Goal: Task Accomplishment & Management: Use online tool/utility

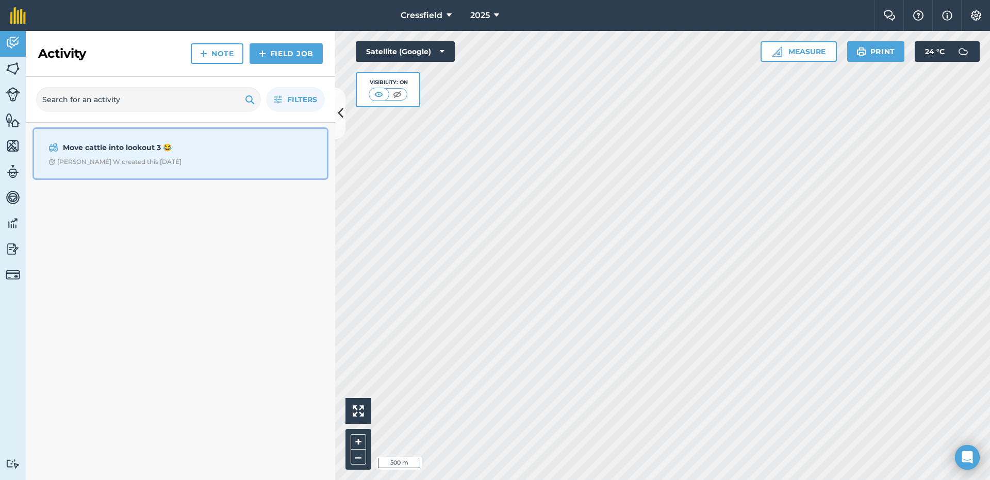
click at [209, 155] on div "Move cattle into lookout 3 😂 [PERSON_NAME] W created this [DATE]" at bounding box center [180, 153] width 280 height 37
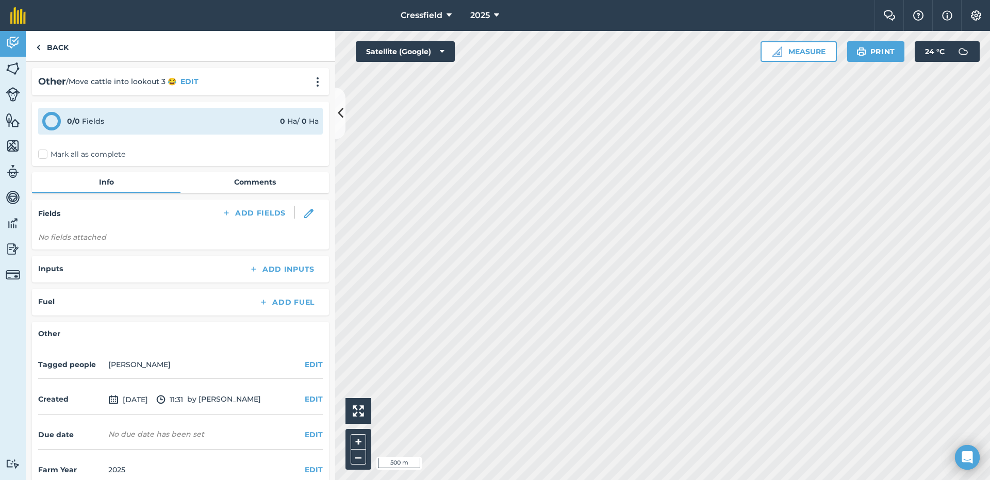
click at [43, 153] on label "Mark all as complete" at bounding box center [81, 154] width 87 height 11
click at [43, 153] on input "Mark all as complete" at bounding box center [41, 152] width 7 height 7
checkbox input "false"
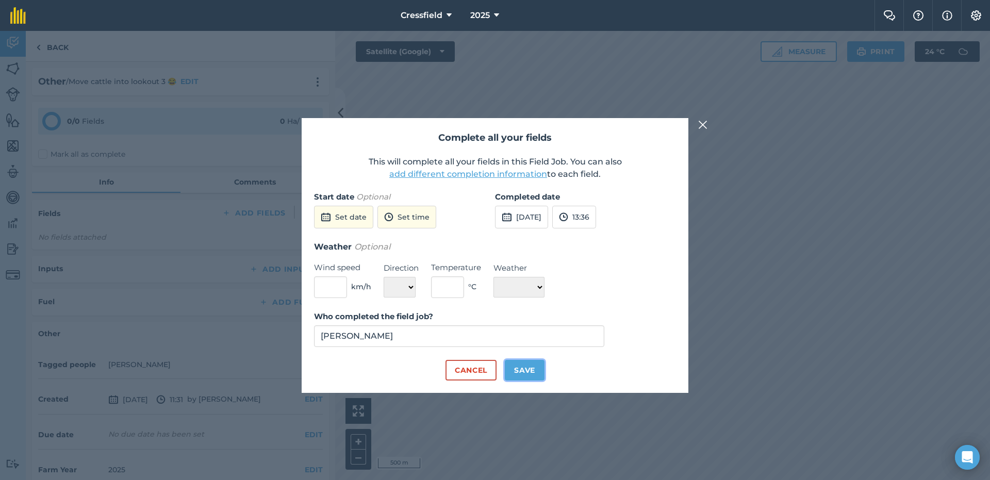
click at [527, 367] on button "Save" at bounding box center [525, 370] width 40 height 21
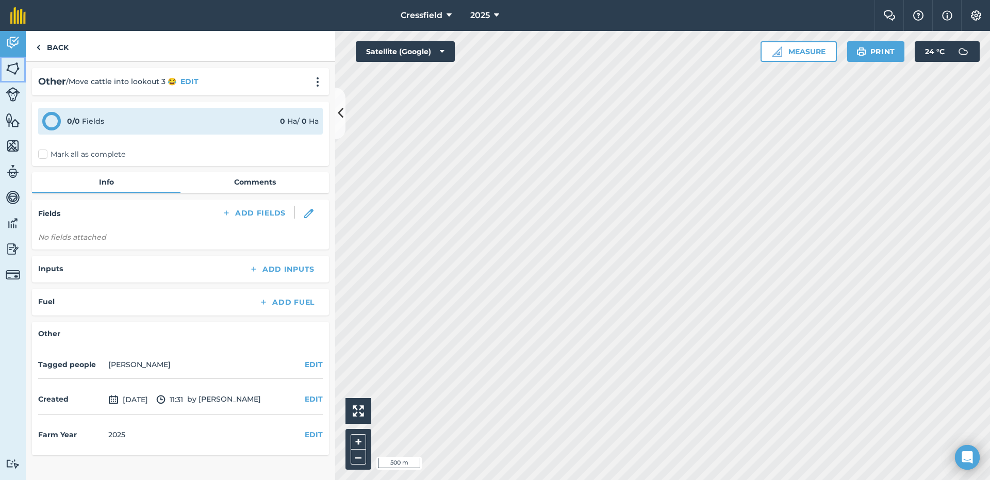
click at [13, 76] on img at bounding box center [13, 68] width 14 height 15
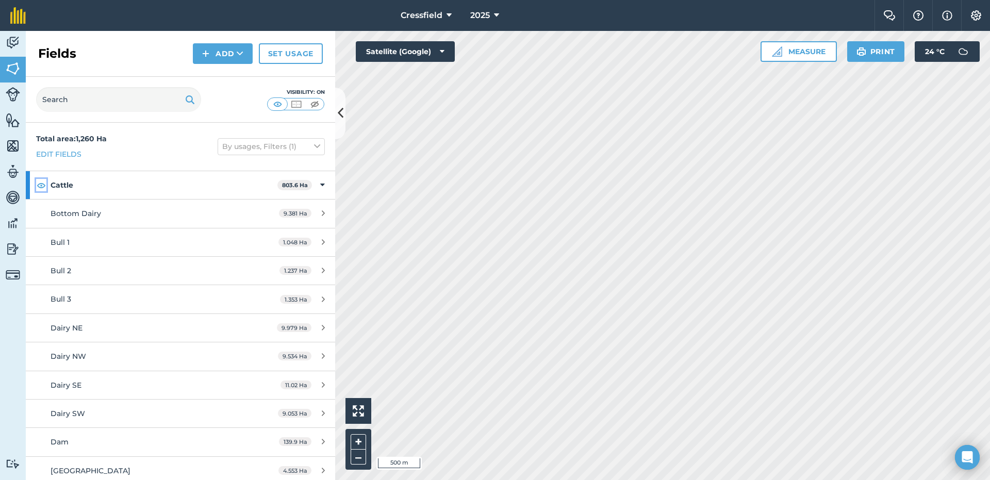
click at [42, 184] on img at bounding box center [41, 185] width 9 height 12
click at [42, 185] on img at bounding box center [41, 185] width 9 height 12
click at [297, 105] on img at bounding box center [296, 104] width 13 height 10
click at [320, 183] on icon at bounding box center [322, 184] width 5 height 11
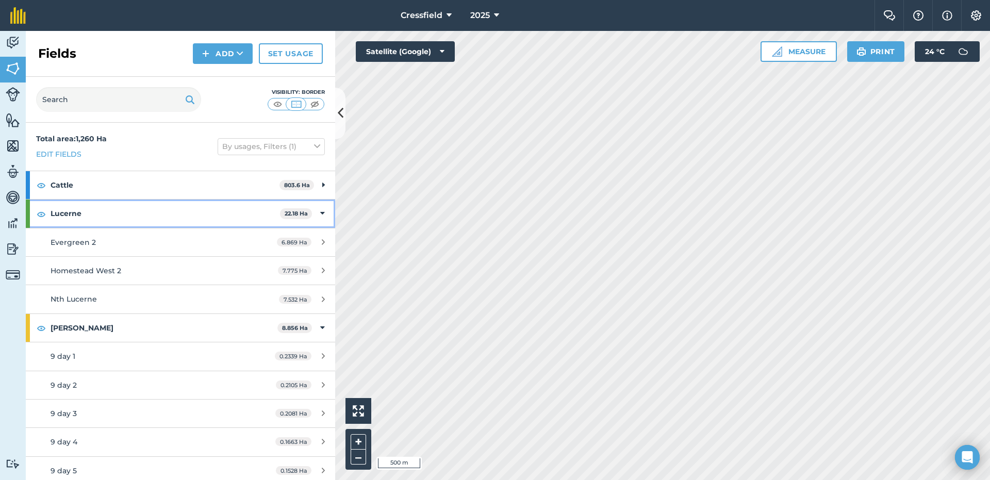
click at [316, 206] on div "Lucerne 22.18 Ha" at bounding box center [180, 214] width 309 height 28
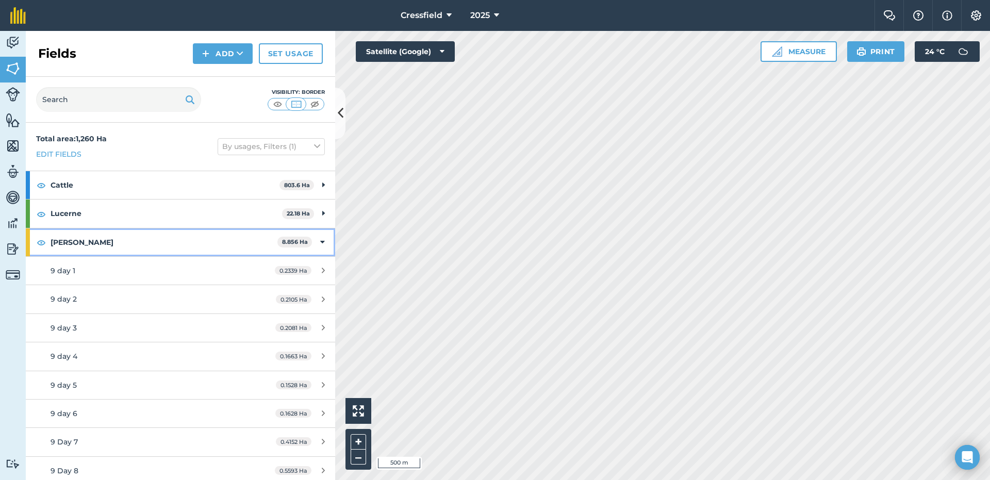
click at [320, 238] on icon at bounding box center [322, 242] width 5 height 11
click at [320, 267] on icon at bounding box center [322, 270] width 5 height 11
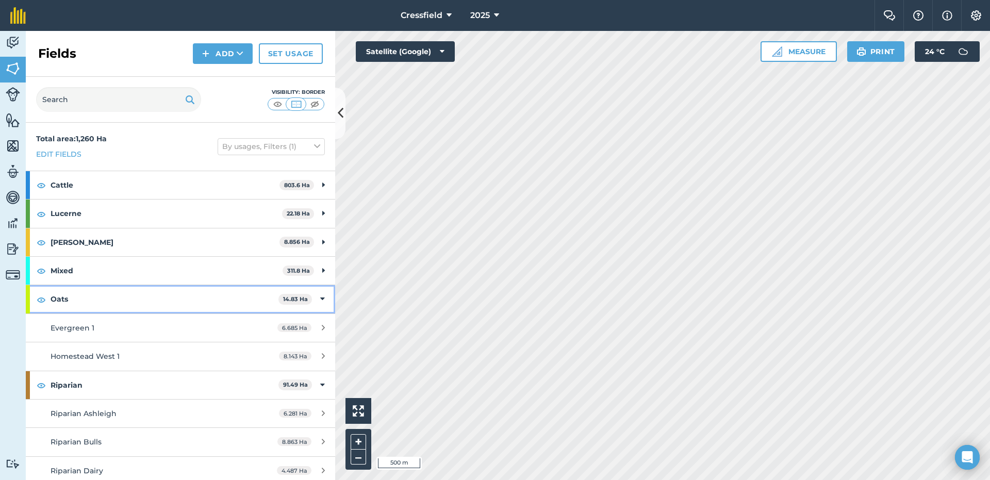
click at [320, 299] on icon at bounding box center [322, 298] width 5 height 11
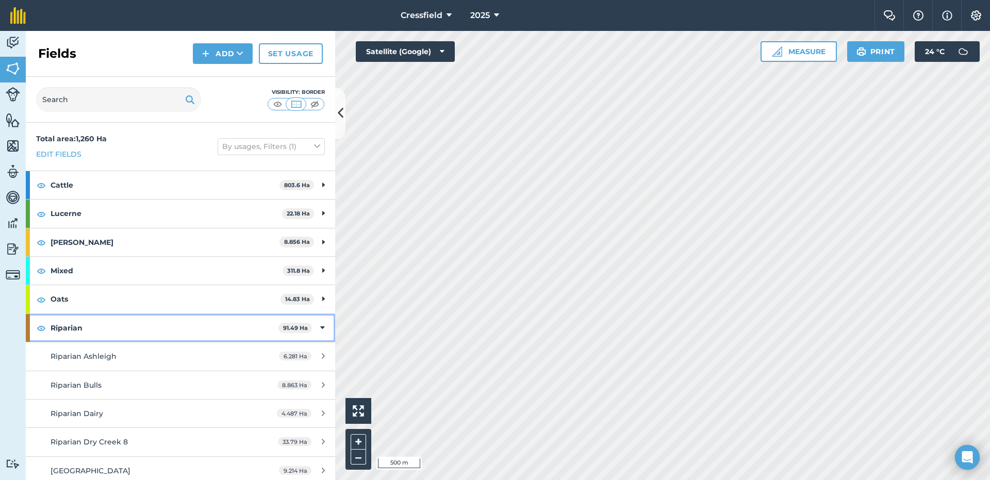
click at [320, 324] on icon at bounding box center [322, 327] width 5 height 11
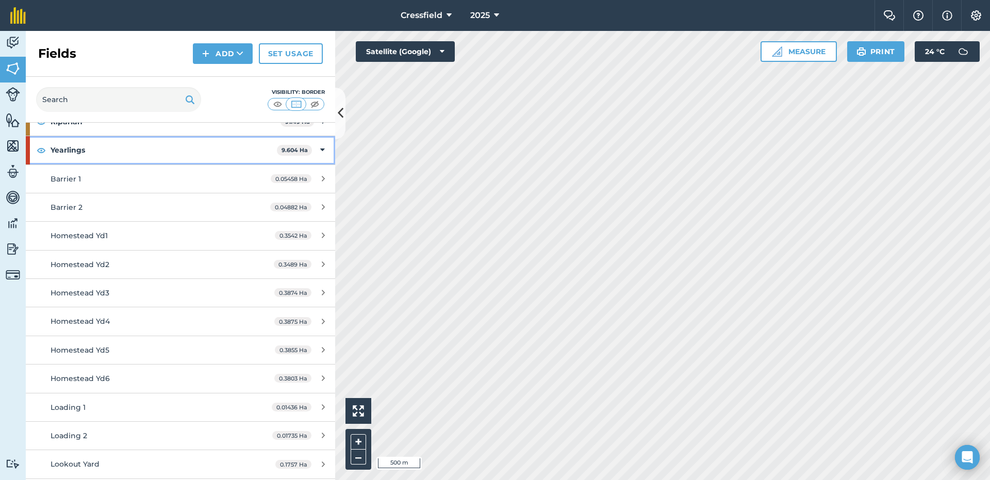
click at [317, 146] on div "Yearlings 9.604 Ha" at bounding box center [180, 150] width 309 height 28
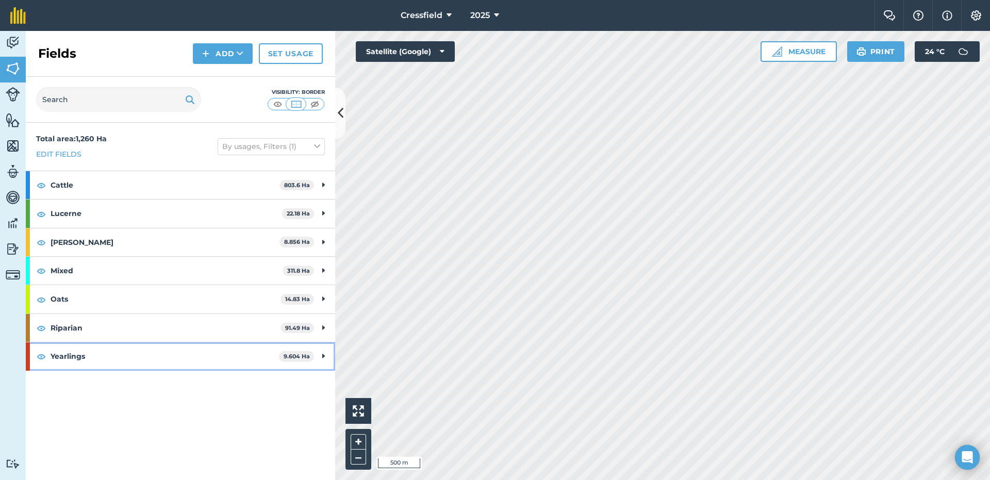
scroll to position [0, 0]
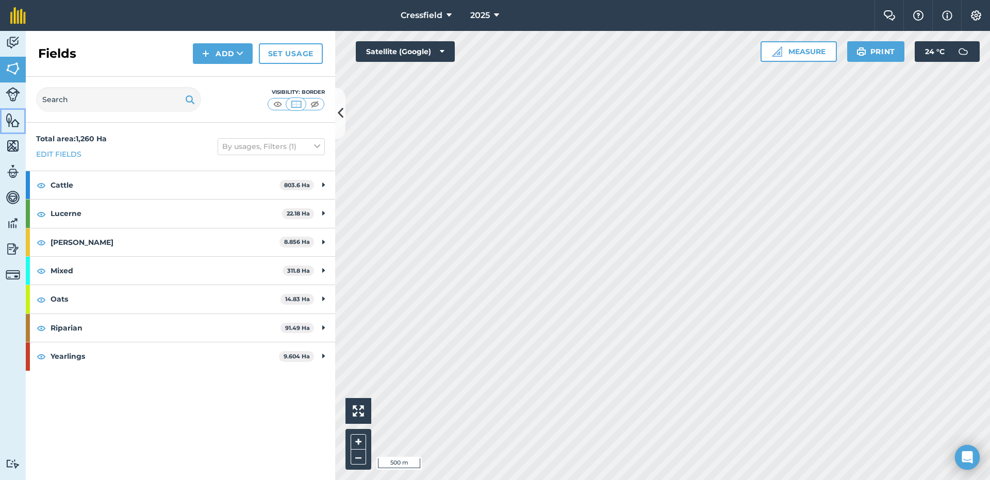
click at [13, 115] on img at bounding box center [13, 119] width 14 height 15
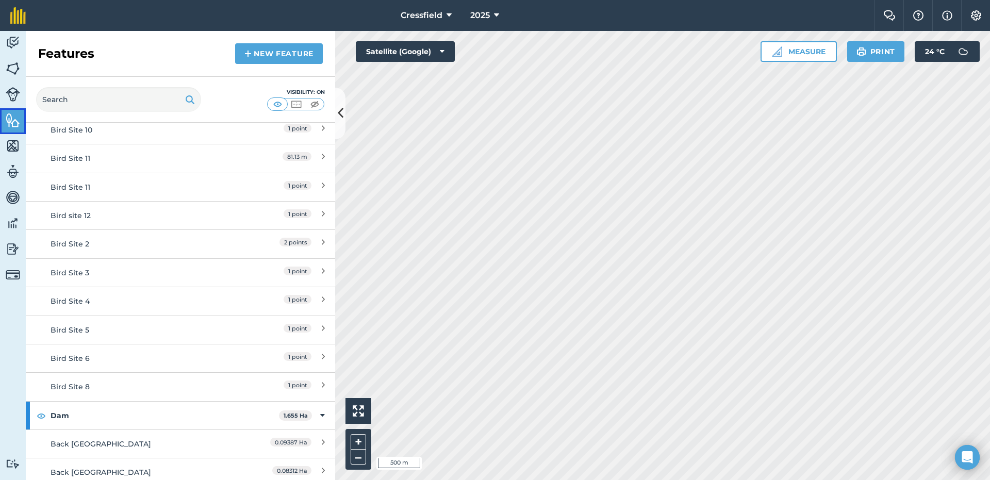
scroll to position [52, 0]
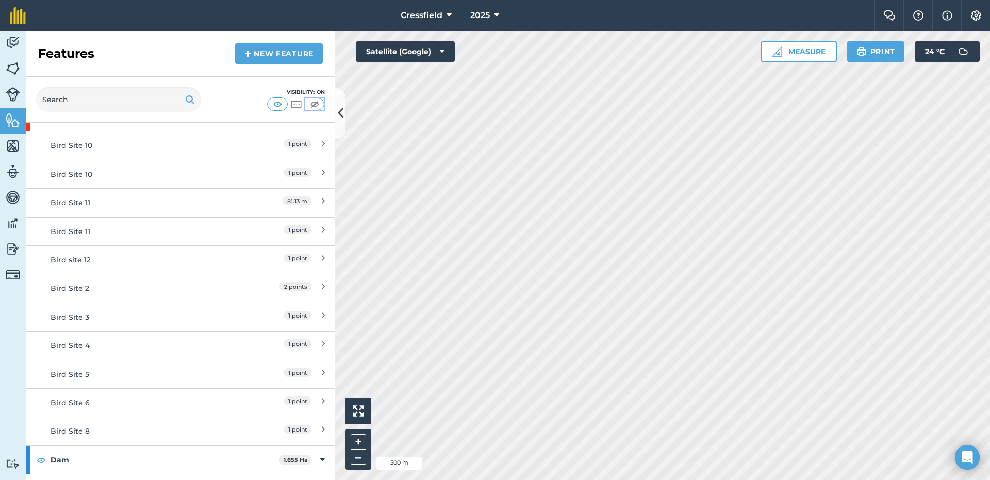
click at [314, 102] on img at bounding box center [314, 104] width 13 height 10
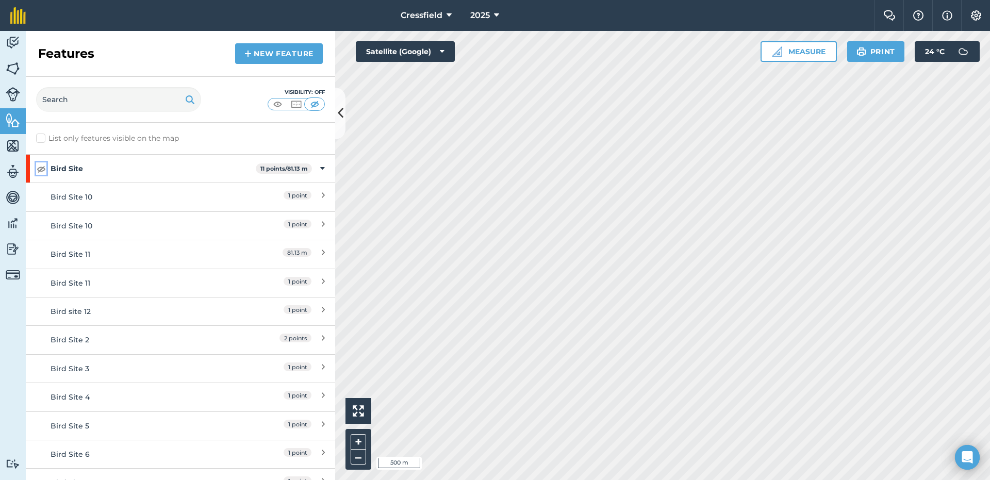
click at [43, 168] on img at bounding box center [41, 168] width 9 height 12
click at [41, 169] on img at bounding box center [41, 168] width 9 height 12
click at [316, 166] on div "Bird Site 11 points / 81.13 m" at bounding box center [180, 169] width 309 height 28
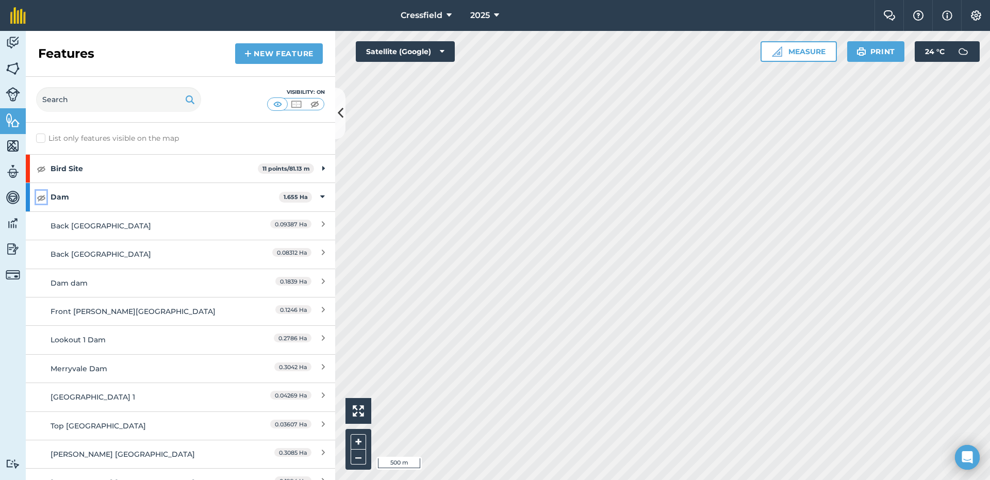
click at [40, 196] on img at bounding box center [41, 197] width 9 height 12
click at [41, 196] on img at bounding box center [41, 197] width 9 height 12
click at [317, 193] on div "Dam 1.655 Ha" at bounding box center [180, 197] width 309 height 28
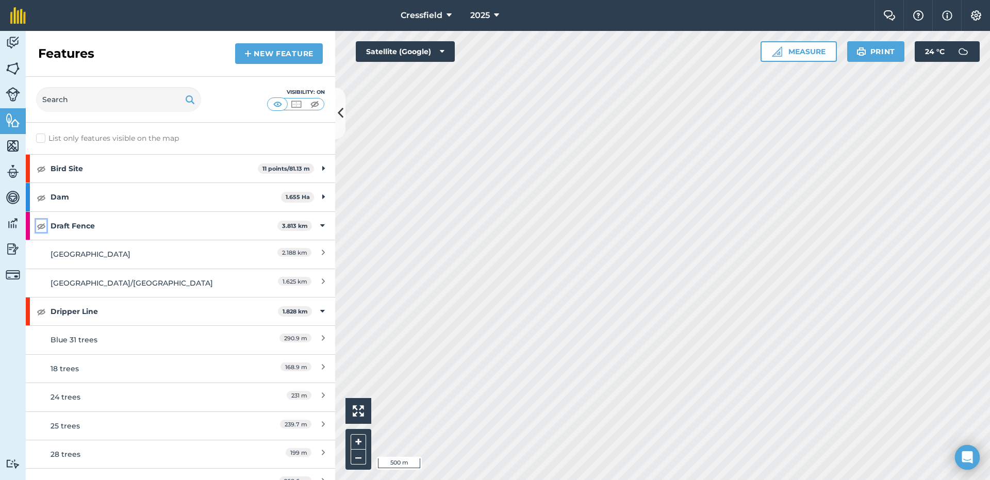
click at [43, 227] on img at bounding box center [41, 226] width 9 height 12
click at [39, 225] on img at bounding box center [41, 226] width 9 height 12
click at [320, 223] on icon at bounding box center [322, 225] width 5 height 11
click at [40, 254] on img at bounding box center [41, 255] width 9 height 12
click at [42, 254] on img at bounding box center [41, 255] width 9 height 12
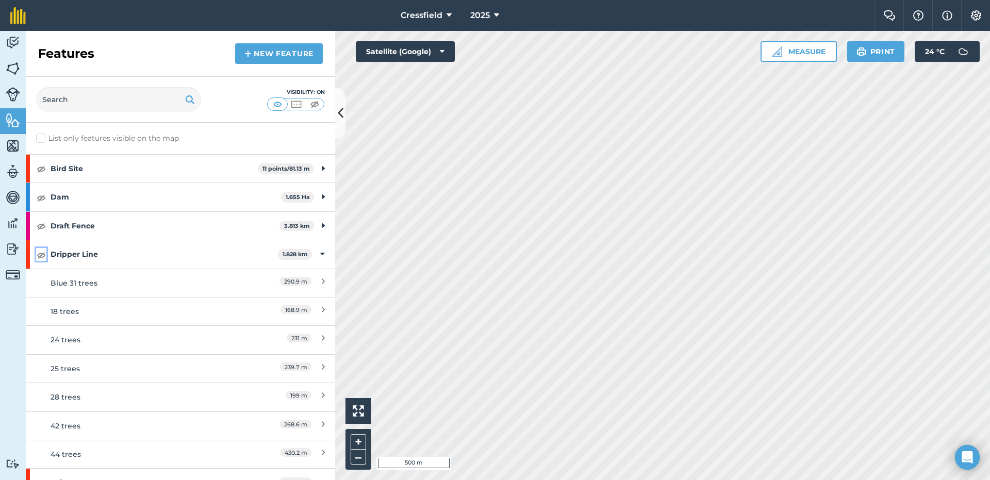
click at [42, 254] on img at bounding box center [41, 255] width 9 height 12
click at [320, 252] on icon at bounding box center [322, 254] width 5 height 11
click at [43, 283] on img at bounding box center [41, 283] width 9 height 12
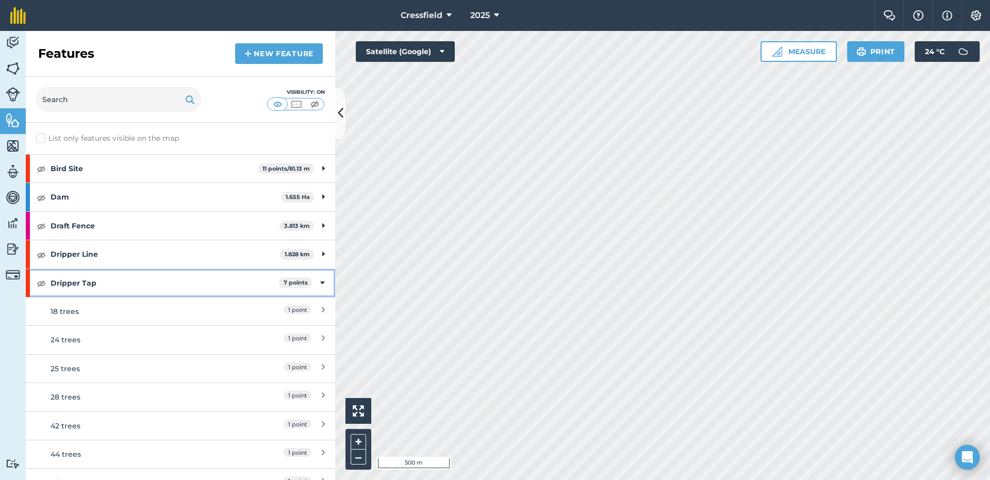
click at [310, 283] on div "Dripper Tap 7 points" at bounding box center [180, 283] width 309 height 28
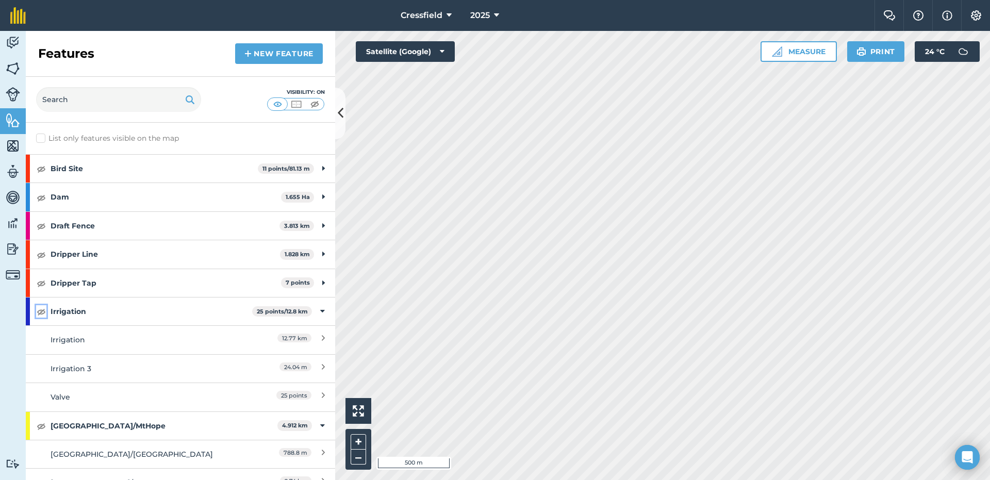
click at [38, 310] on img at bounding box center [41, 311] width 9 height 12
click at [320, 307] on icon at bounding box center [322, 311] width 5 height 11
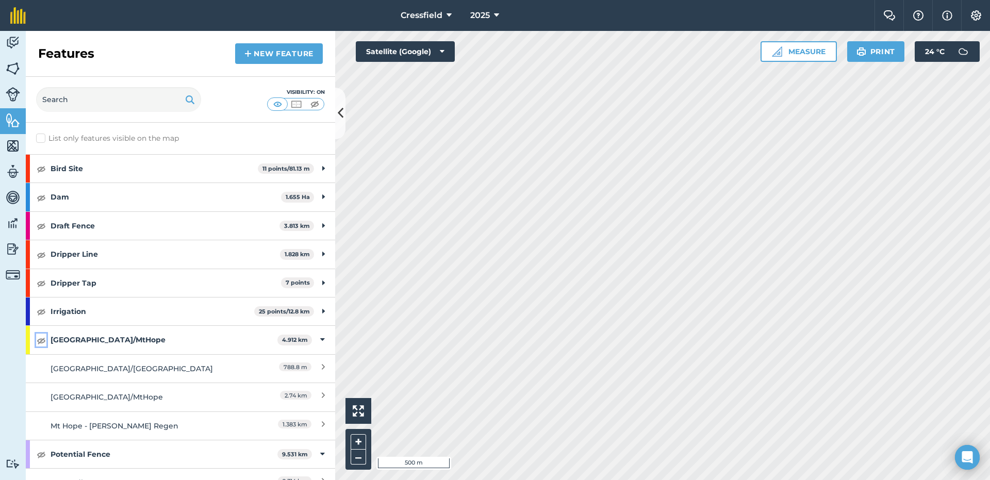
click at [39, 339] on img at bounding box center [41, 340] width 9 height 12
click at [43, 339] on img at bounding box center [41, 340] width 9 height 12
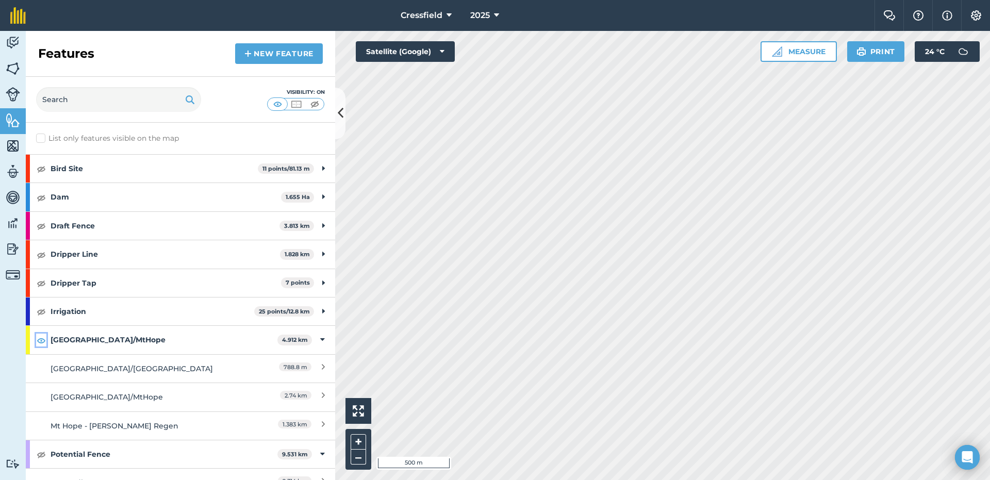
click at [43, 339] on img at bounding box center [41, 340] width 9 height 12
click at [36, 338] on div "[GEOGRAPHIC_DATA]/MtHope 4.912 km" at bounding box center [180, 340] width 309 height 28
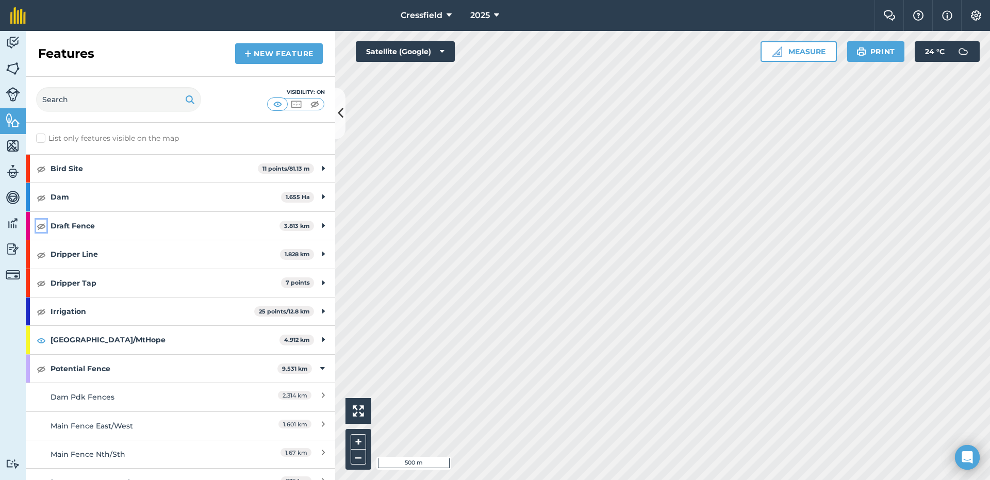
click at [41, 225] on img at bounding box center [41, 226] width 9 height 12
click at [37, 336] on img at bounding box center [41, 340] width 9 height 12
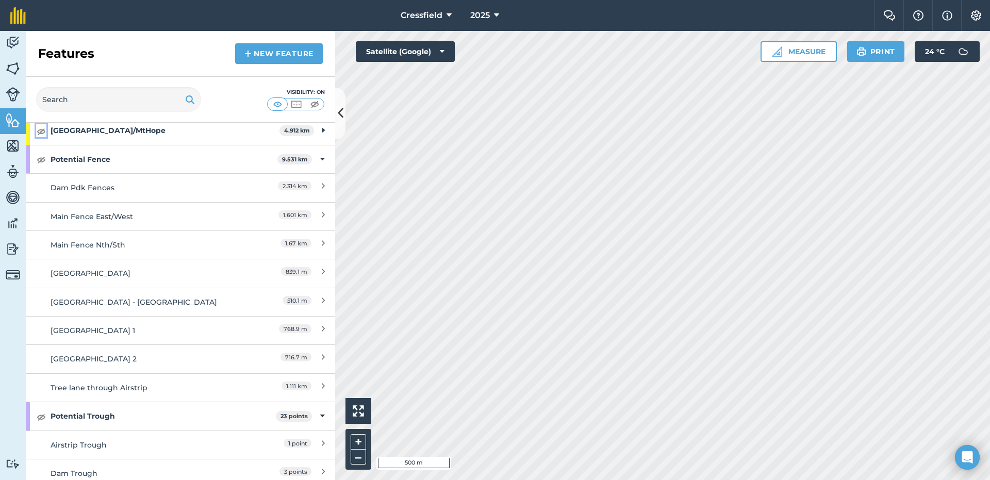
scroll to position [103, 0]
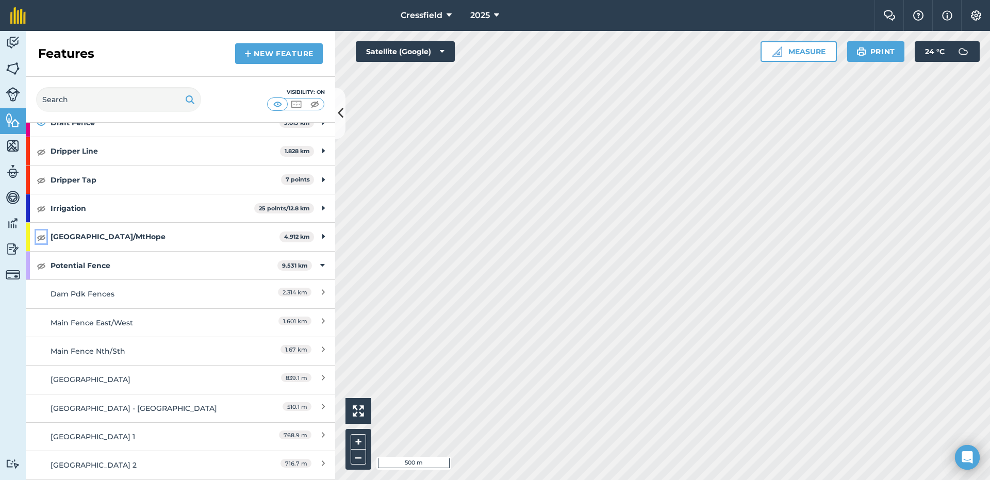
click at [42, 238] on img at bounding box center [41, 237] width 9 height 12
click at [43, 266] on img at bounding box center [41, 265] width 9 height 12
click at [44, 236] on img at bounding box center [41, 237] width 9 height 12
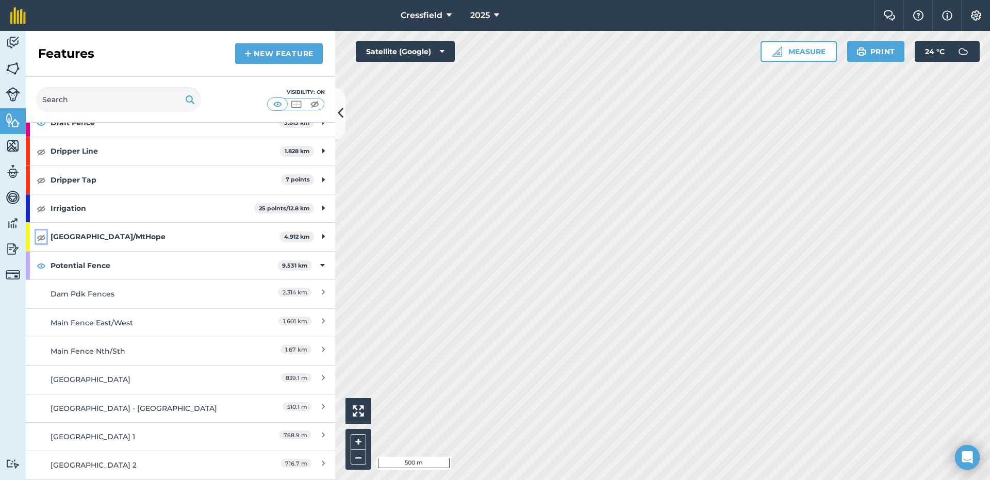
click at [39, 239] on img at bounding box center [41, 237] width 9 height 12
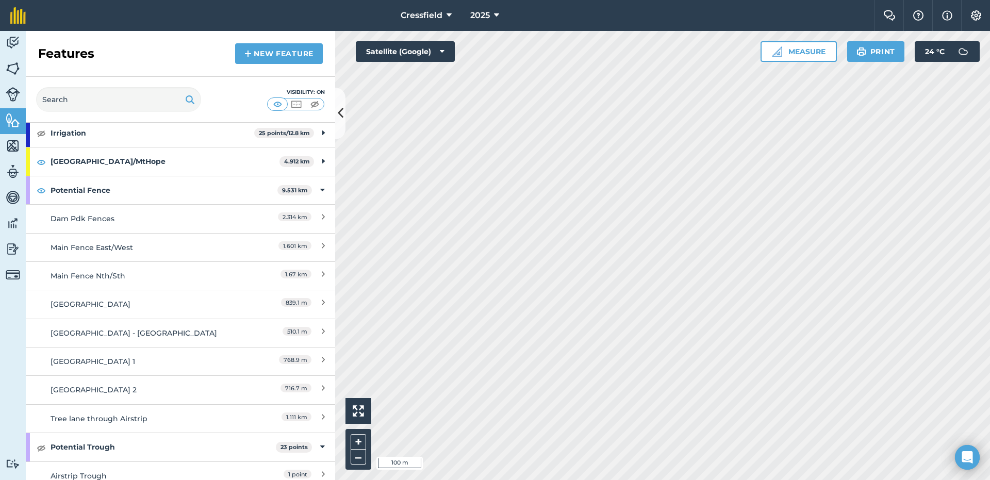
scroll to position [186, 0]
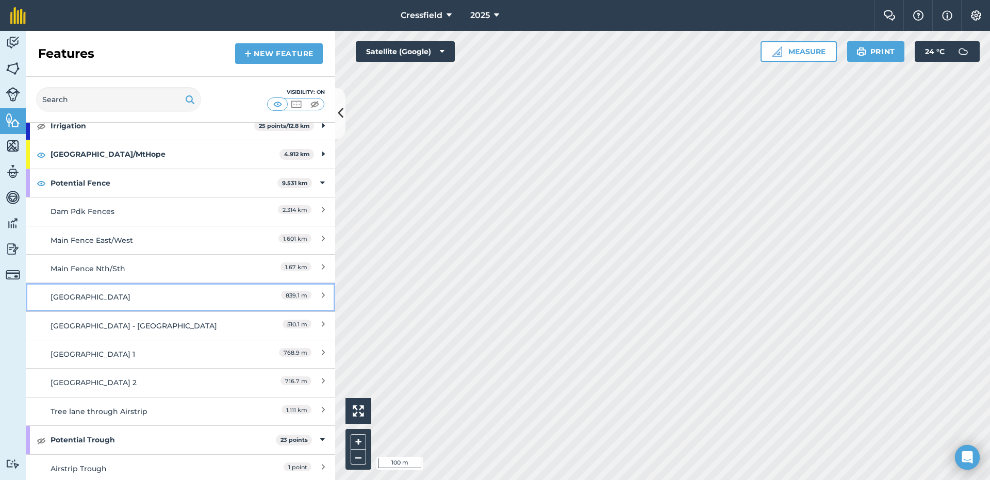
click at [169, 295] on div "[GEOGRAPHIC_DATA]" at bounding box center [142, 296] width 183 height 11
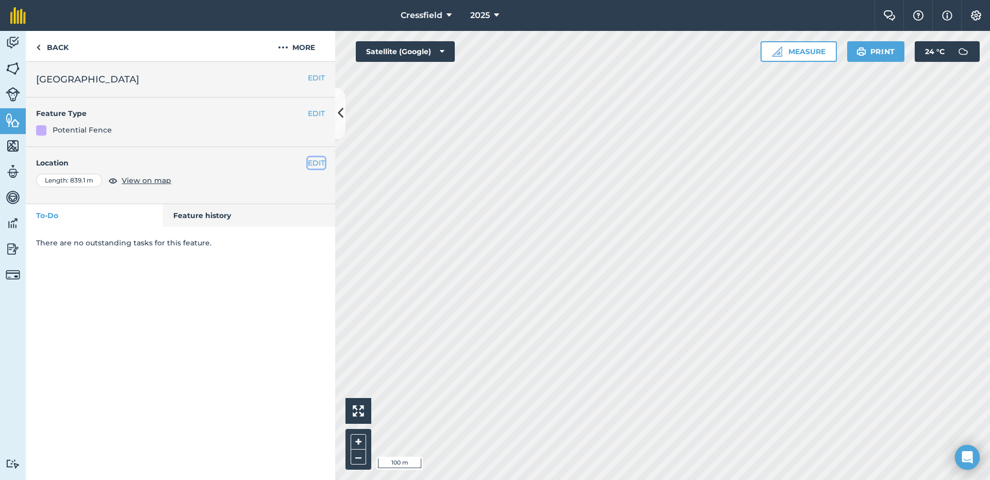
click at [310, 163] on button "EDIT" at bounding box center [316, 162] width 17 height 11
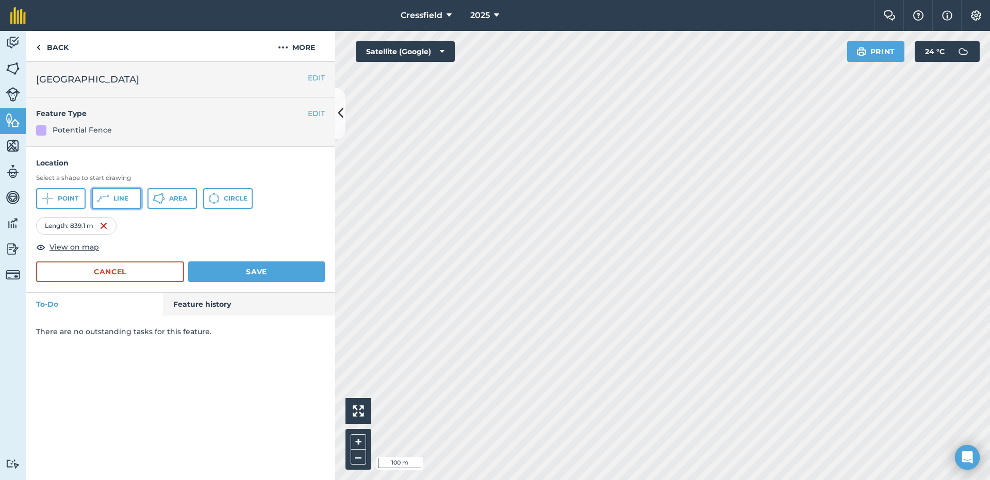
click at [106, 199] on icon at bounding box center [103, 198] width 12 height 12
click at [119, 202] on span "Line" at bounding box center [120, 198] width 15 height 8
click at [246, 274] on button "Save" at bounding box center [256, 271] width 137 height 21
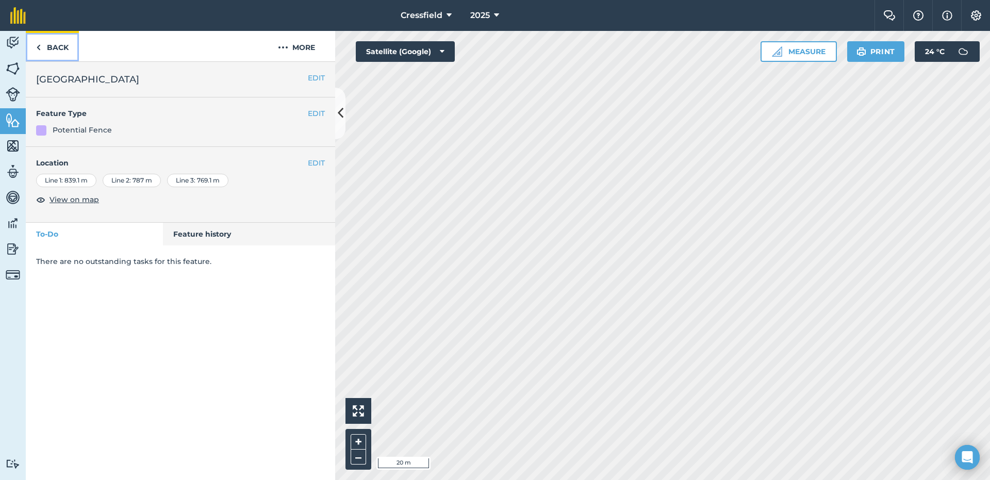
click at [58, 52] on link "Back" at bounding box center [52, 46] width 53 height 30
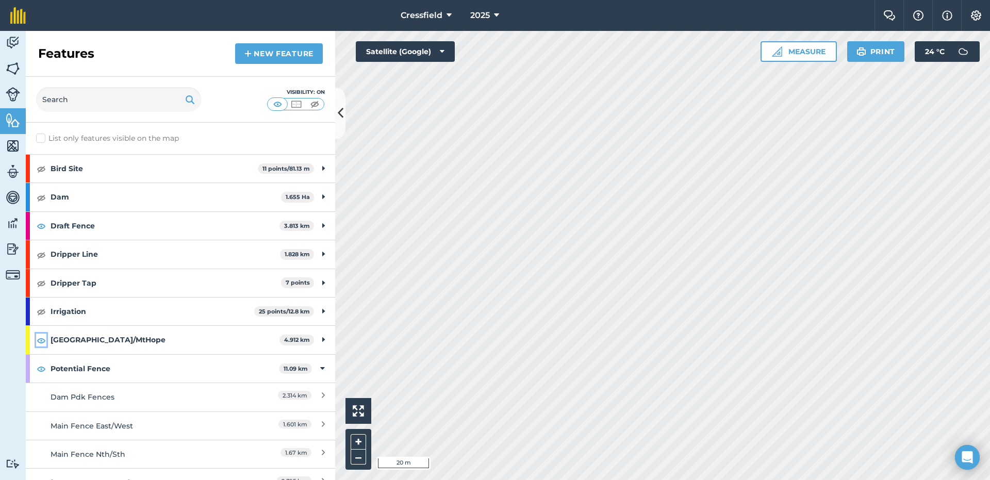
click at [44, 343] on img at bounding box center [41, 340] width 9 height 12
click at [39, 222] on img at bounding box center [41, 226] width 9 height 12
click at [682, 4] on div "Cressfield 2025 Farm Chat Help Info Settings Cressfield - 2025 Printed on [DATE…" at bounding box center [495, 240] width 990 height 480
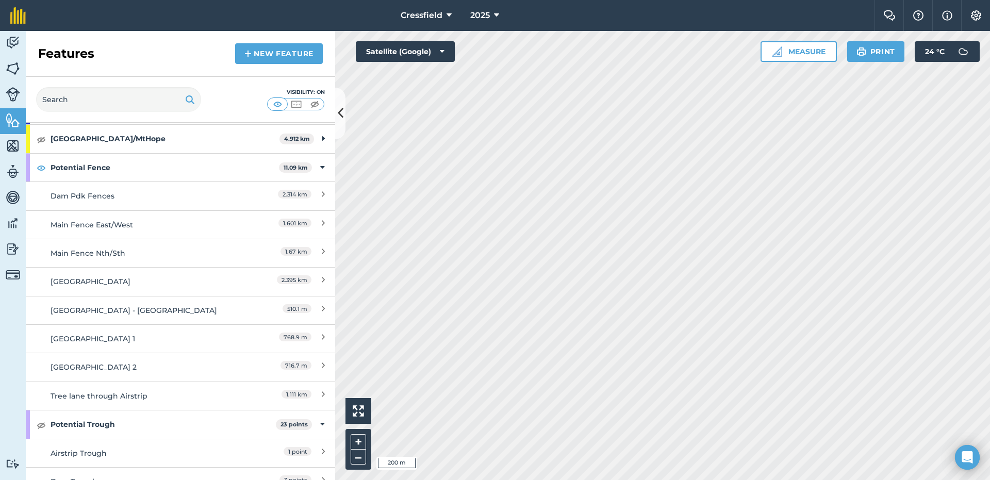
scroll to position [103, 0]
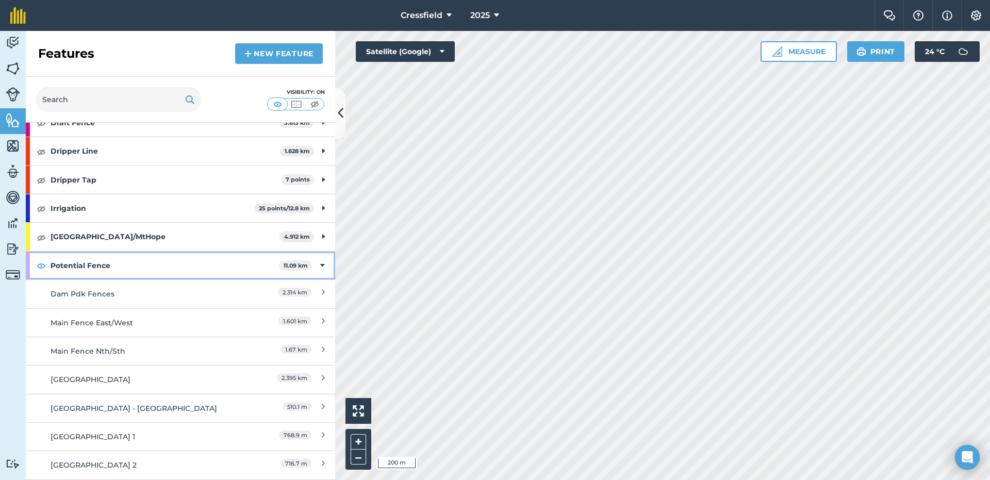
click at [320, 263] on icon at bounding box center [322, 265] width 5 height 11
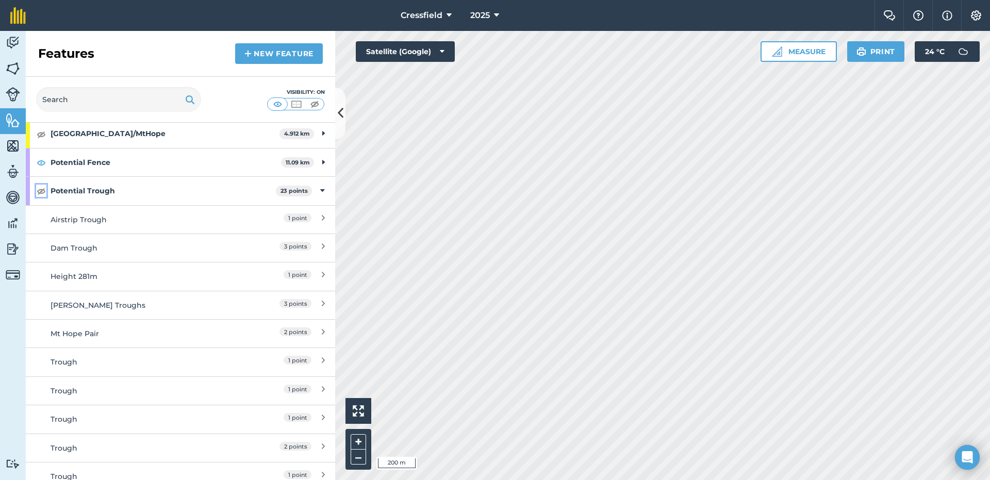
click at [39, 188] on img at bounding box center [41, 191] width 9 height 12
click at [42, 194] on img at bounding box center [41, 191] width 9 height 12
click at [320, 189] on icon at bounding box center [322, 190] width 5 height 11
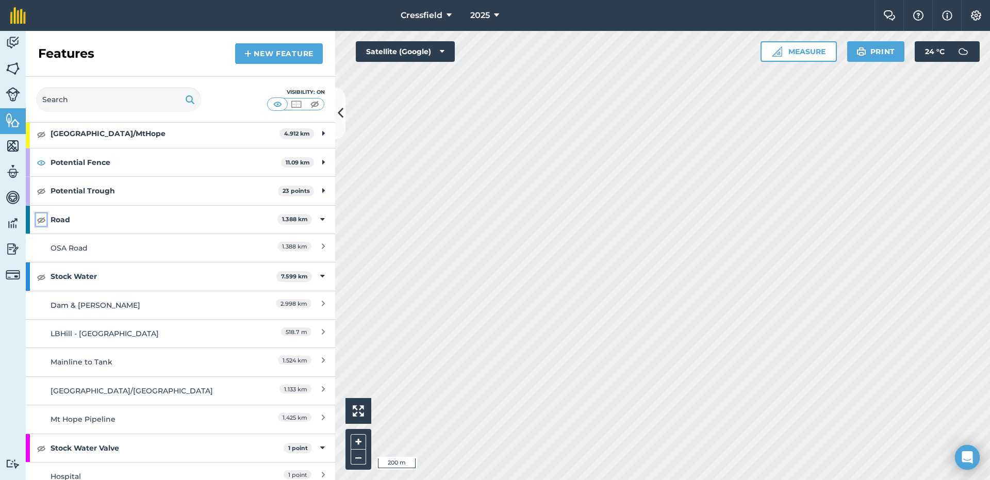
click at [37, 219] on img at bounding box center [41, 219] width 9 height 12
click at [39, 221] on img at bounding box center [41, 219] width 9 height 12
click at [317, 219] on div "Road 1.388 km" at bounding box center [180, 220] width 309 height 28
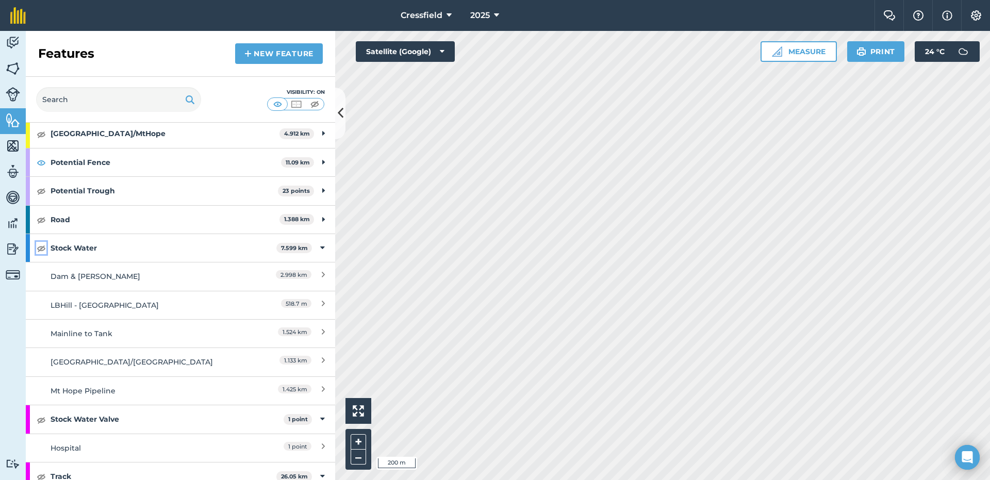
click at [39, 249] on img at bounding box center [41, 248] width 9 height 12
click at [42, 246] on img at bounding box center [41, 248] width 9 height 12
click at [320, 244] on icon at bounding box center [322, 247] width 5 height 11
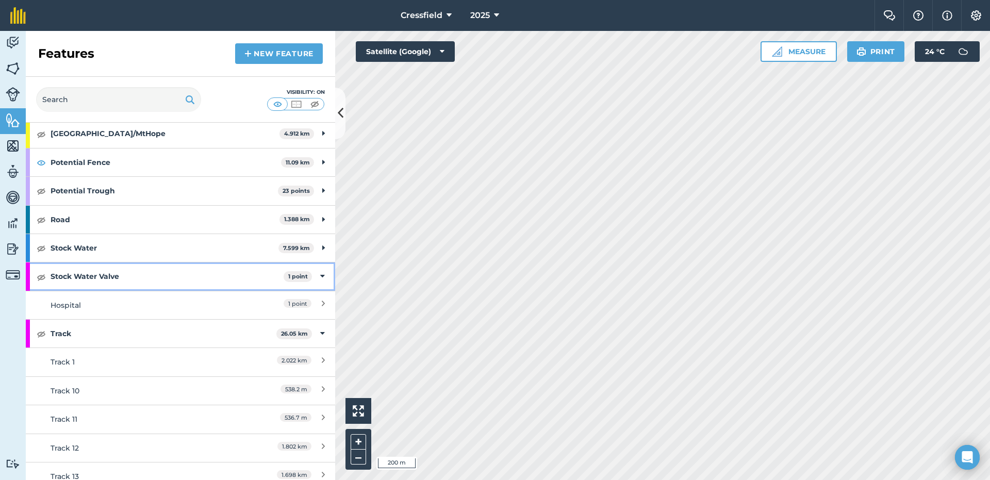
click at [318, 274] on div "Stock Water Valve 1 point" at bounding box center [180, 276] width 309 height 28
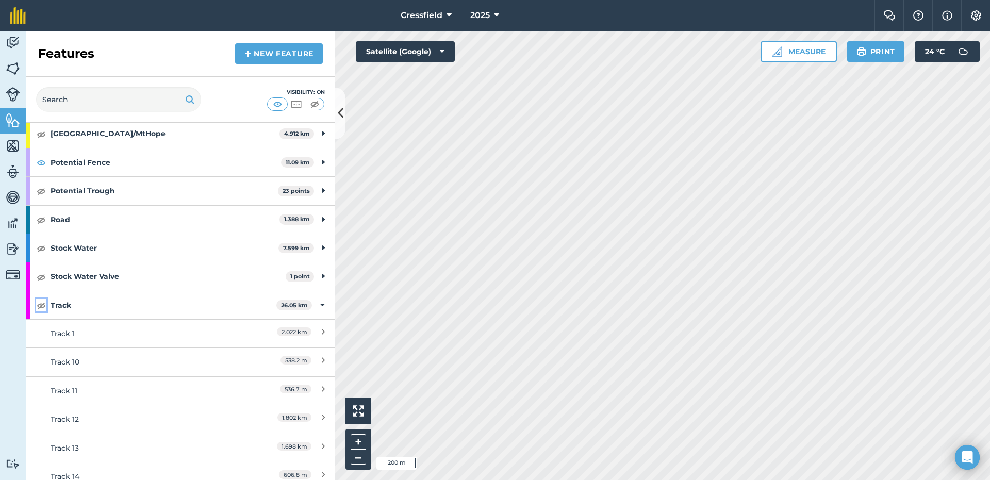
click at [42, 304] on img at bounding box center [41, 305] width 9 height 12
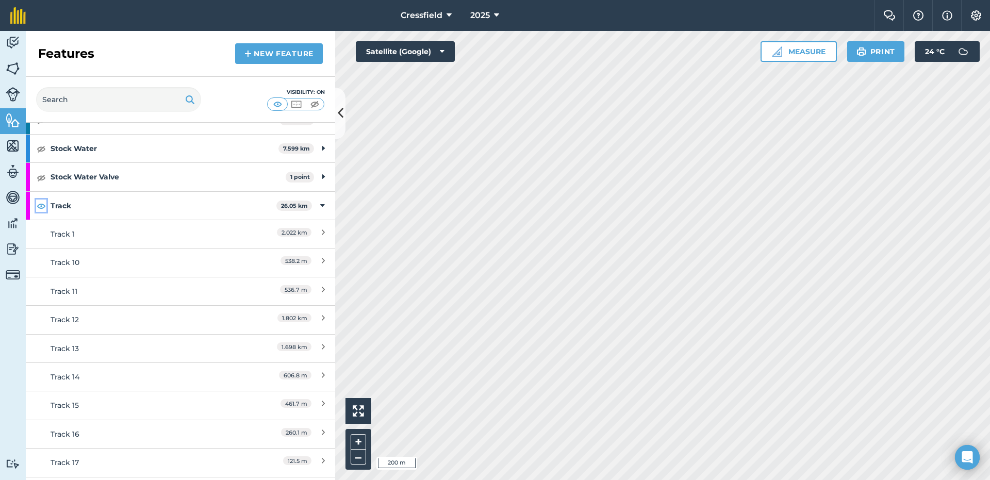
scroll to position [309, 0]
click at [40, 203] on img at bounding box center [41, 202] width 9 height 12
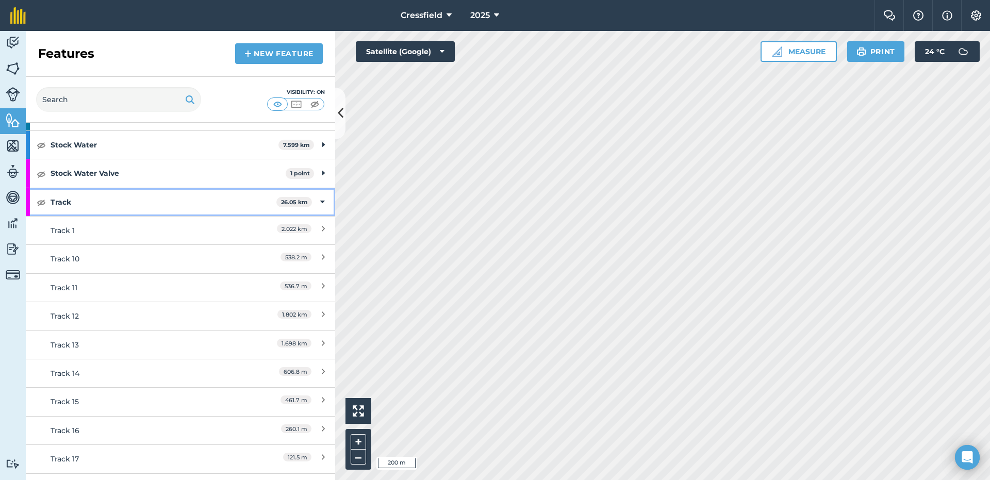
click at [317, 199] on div "Track 26.05 km" at bounding box center [180, 202] width 309 height 28
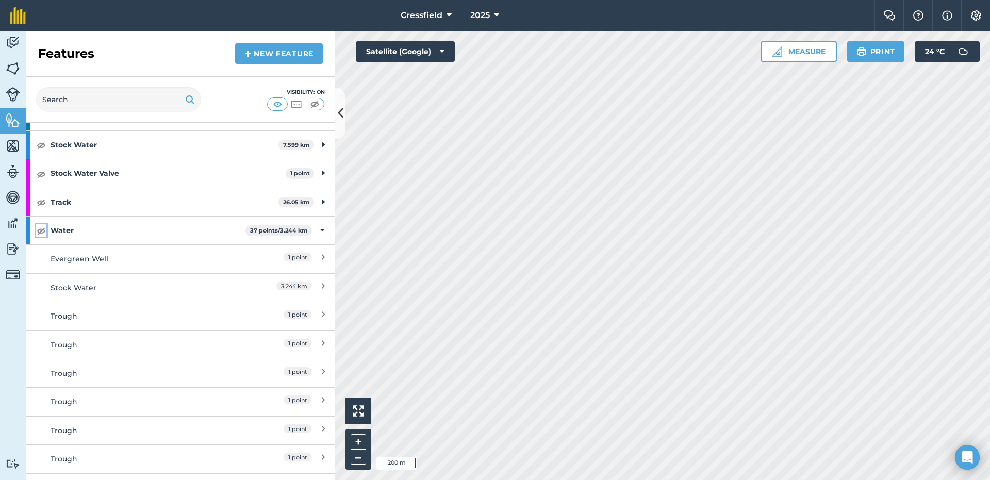
click at [42, 230] on img at bounding box center [41, 230] width 9 height 12
click at [39, 229] on img at bounding box center [41, 230] width 9 height 12
click at [320, 227] on icon at bounding box center [322, 230] width 5 height 11
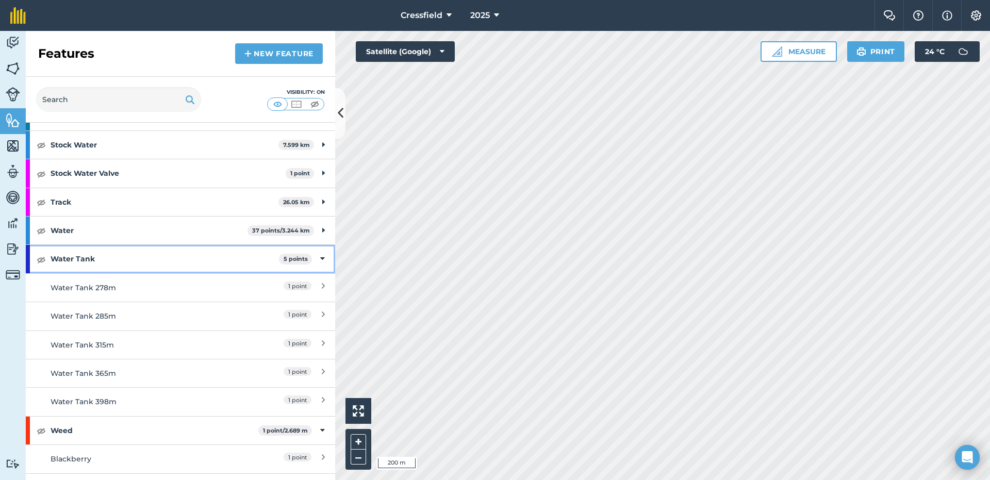
click at [320, 258] on icon at bounding box center [322, 258] width 5 height 11
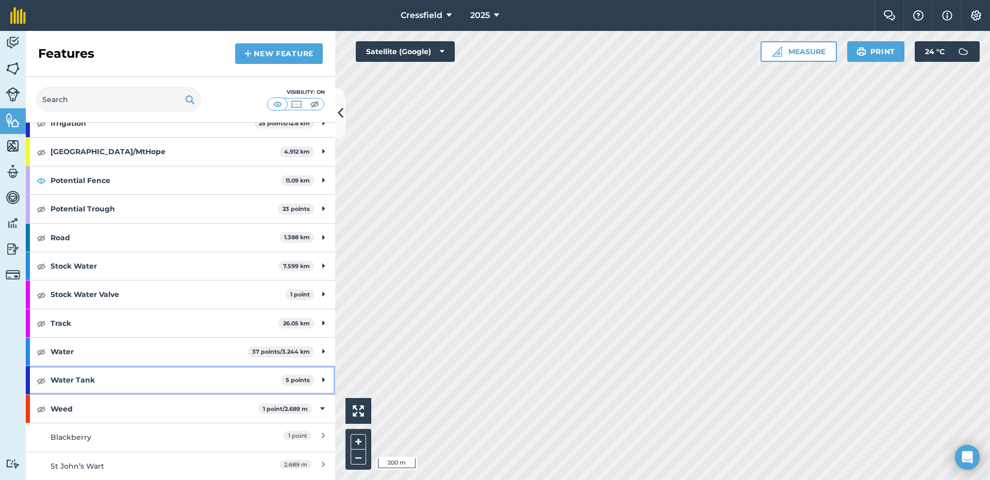
scroll to position [188, 0]
click at [316, 404] on div "Weed 1 point / 2.689 m" at bounding box center [180, 409] width 309 height 28
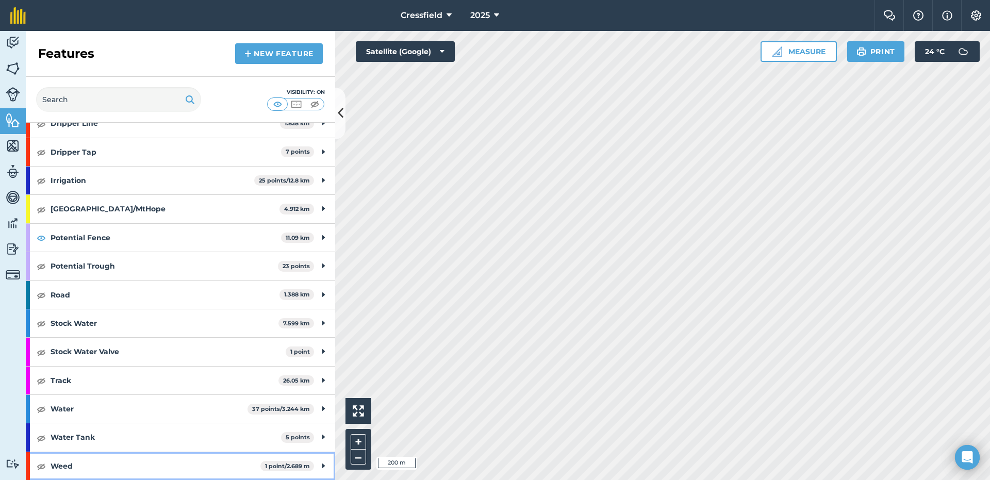
scroll to position [131, 0]
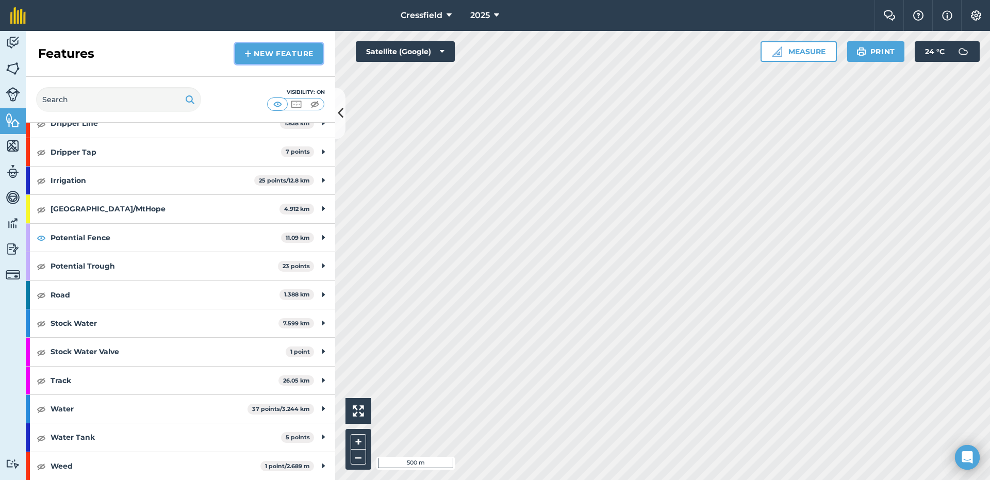
click at [244, 51] on img at bounding box center [247, 53] width 7 height 12
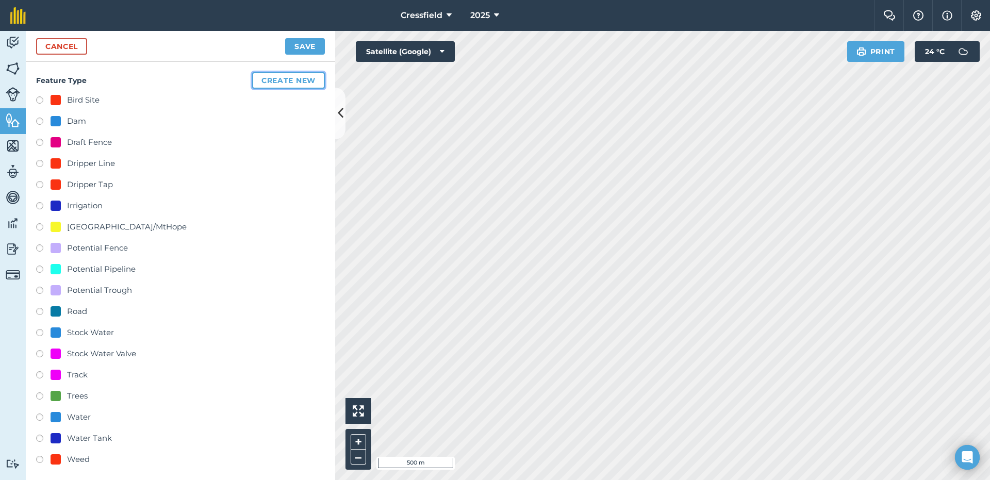
click at [277, 78] on button "Create new" at bounding box center [288, 80] width 73 height 16
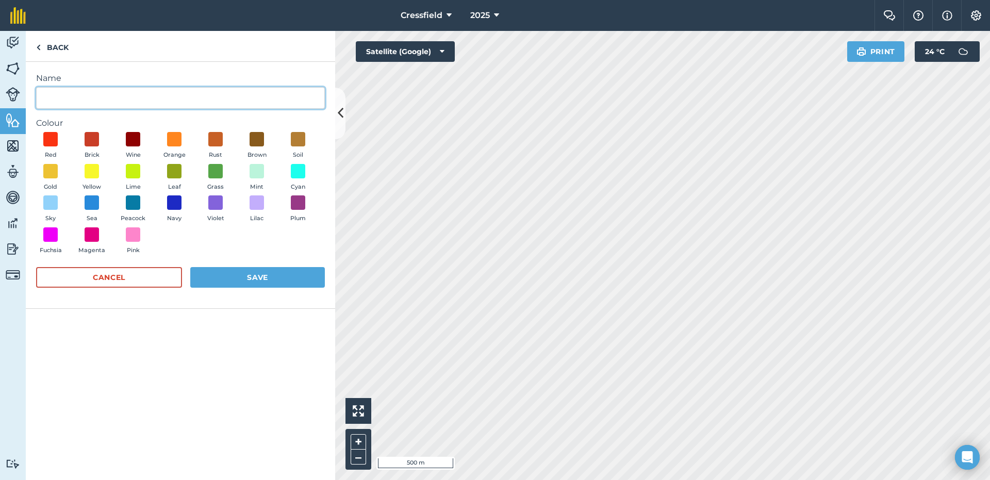
click at [185, 102] on input "Name" at bounding box center [180, 98] width 289 height 22
type input "Regrowth Clearing"
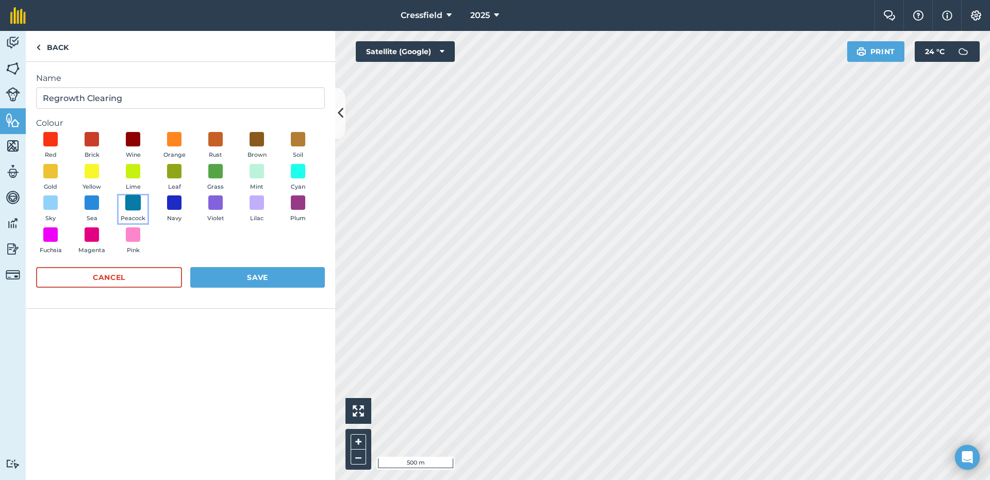
click at [129, 204] on span at bounding box center [133, 203] width 16 height 16
click at [250, 276] on button "Save" at bounding box center [257, 277] width 135 height 21
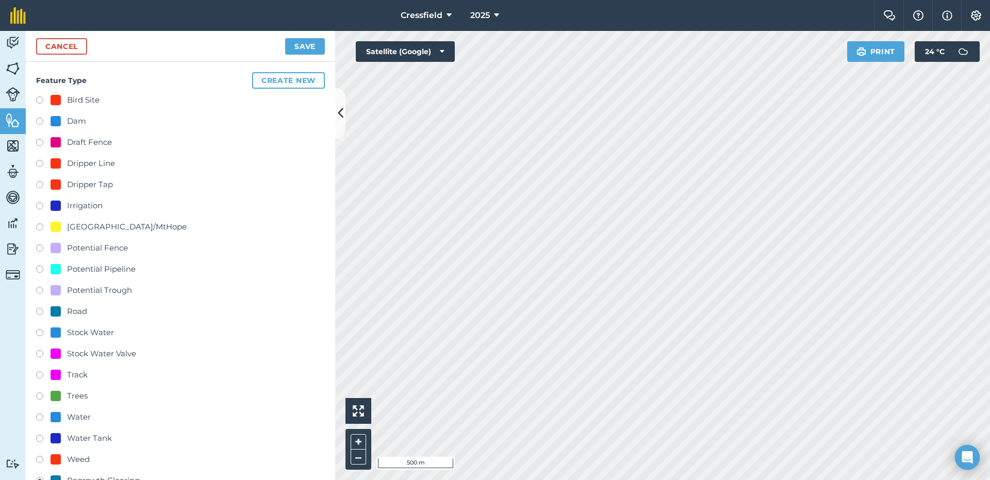
scroll to position [183, 0]
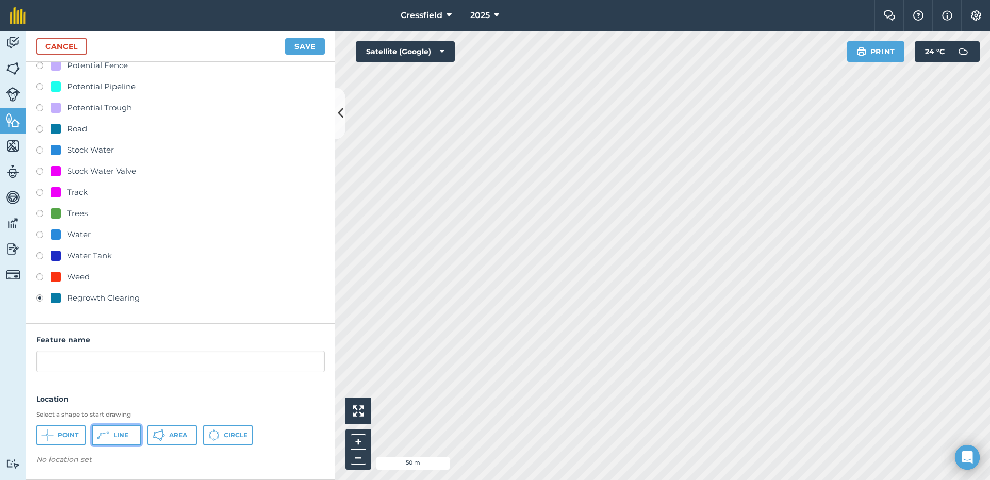
click at [111, 435] on button "Line" at bounding box center [116, 435] width 49 height 21
click at [115, 434] on span "Line" at bounding box center [120, 435] width 15 height 8
click at [115, 435] on span "Line" at bounding box center [120, 435] width 15 height 8
click at [170, 437] on span "Area" at bounding box center [178, 435] width 18 height 8
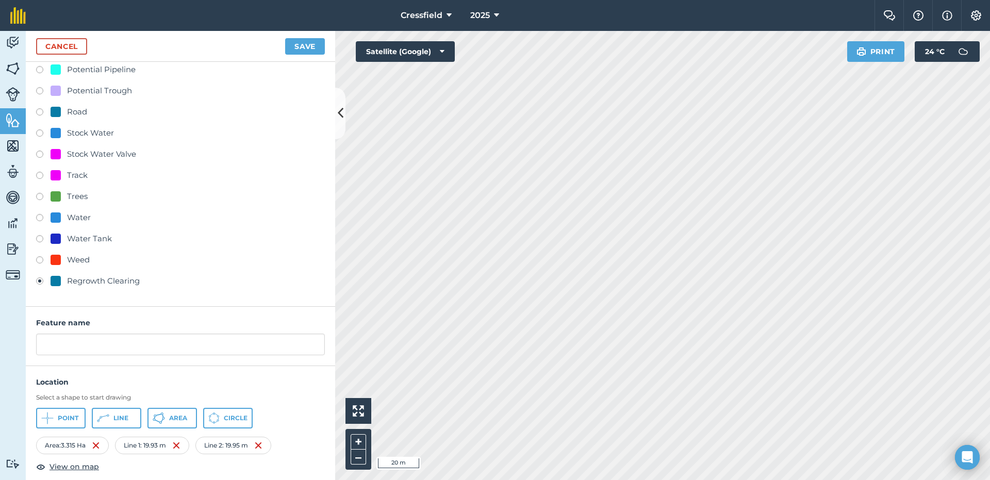
scroll to position [209, 0]
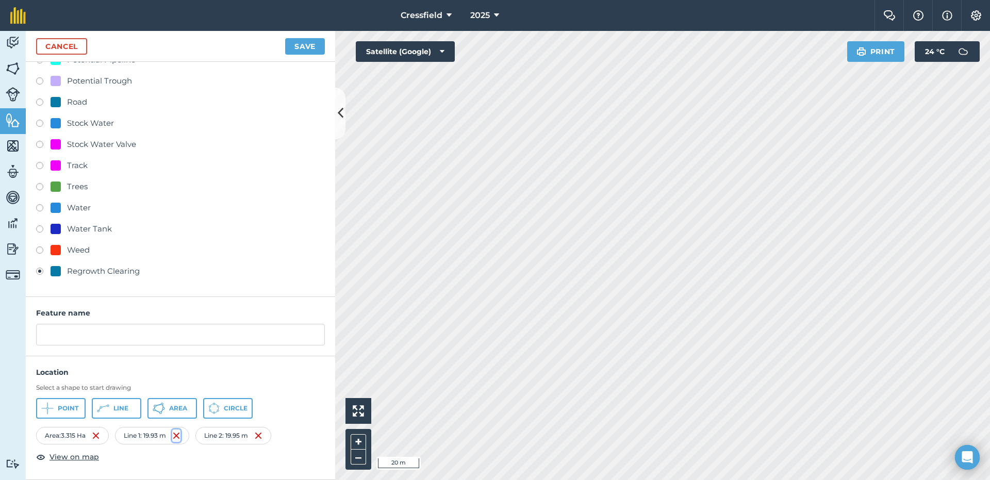
click at [179, 433] on img at bounding box center [176, 435] width 8 height 12
click at [183, 432] on img at bounding box center [182, 435] width 8 height 12
click at [60, 437] on div "Area : 3.315 Ha" at bounding box center [72, 436] width 73 height 18
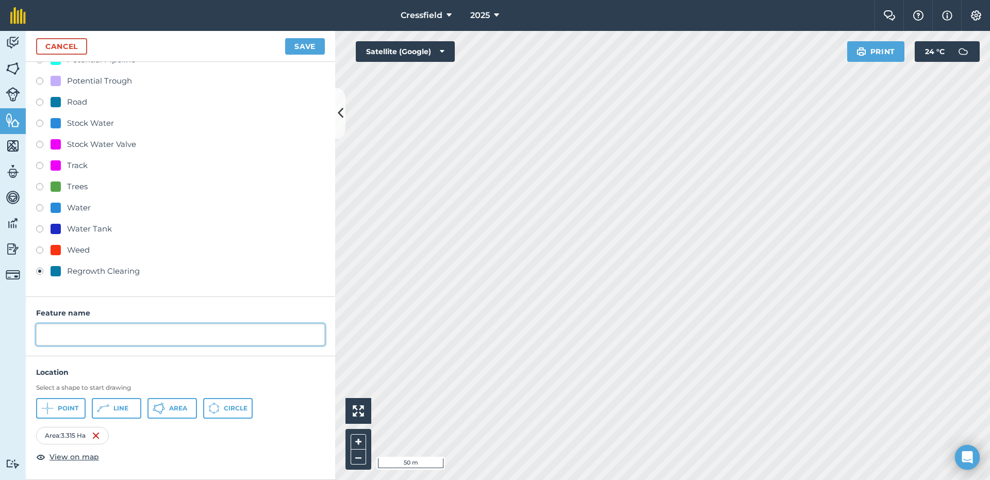
click at [54, 334] on input "text" at bounding box center [180, 335] width 289 height 22
type input "[GEOGRAPHIC_DATA]"
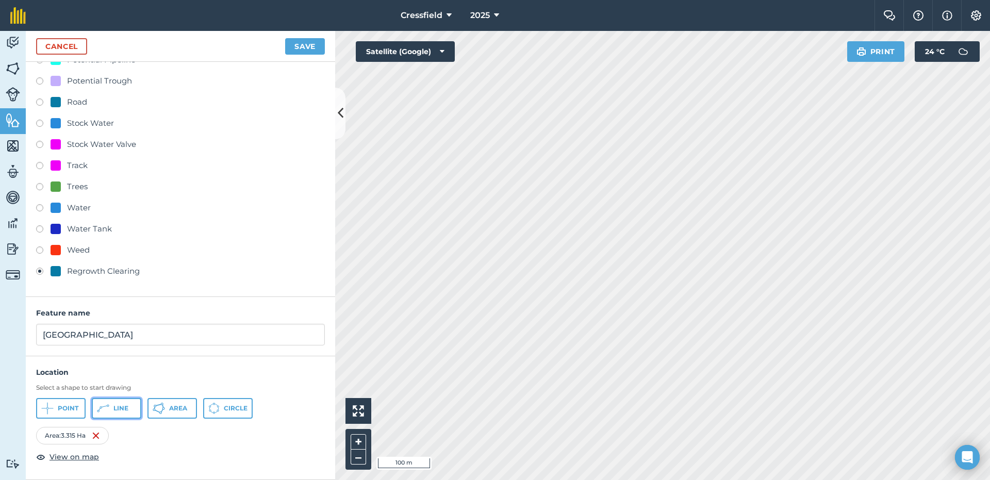
click at [120, 409] on span "Line" at bounding box center [120, 408] width 15 height 8
click at [125, 406] on span "Line" at bounding box center [120, 408] width 15 height 8
click at [164, 408] on icon at bounding box center [163, 408] width 3 height 3
click at [271, 436] on img at bounding box center [266, 435] width 8 height 12
click at [274, 437] on img at bounding box center [270, 435] width 8 height 12
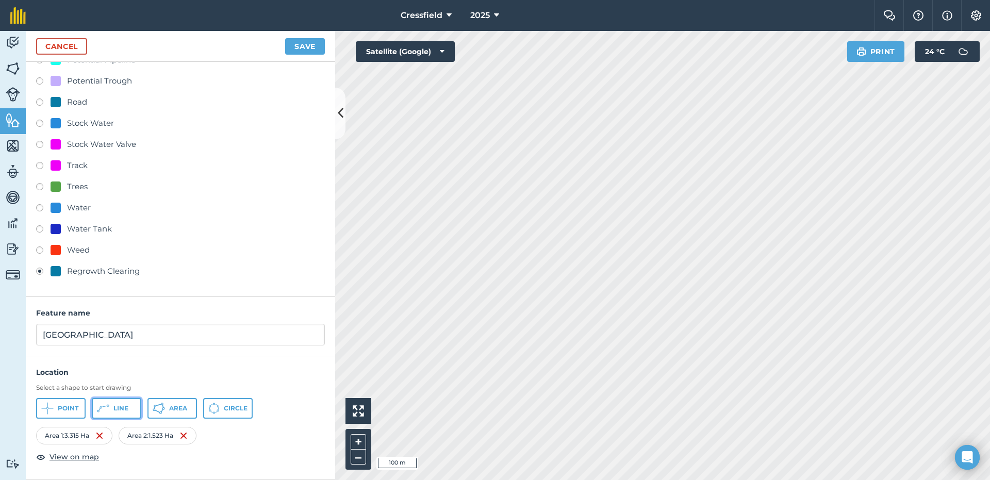
click at [117, 411] on span "Line" at bounding box center [120, 408] width 15 height 8
click at [246, 437] on div "Length : 20.24 m" at bounding box center [244, 436] width 82 height 18
click at [250, 437] on div "Length : 20.24 m" at bounding box center [244, 436] width 82 height 18
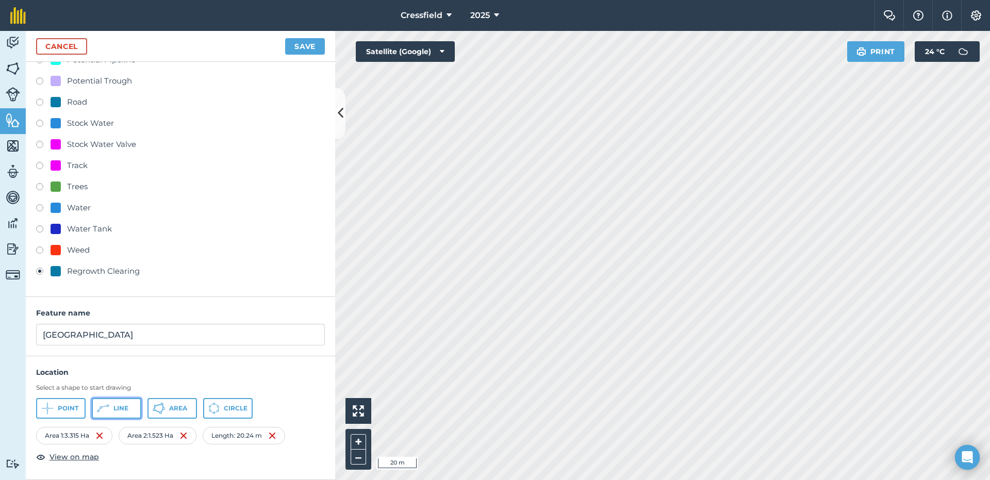
click at [110, 409] on button "Line" at bounding box center [116, 408] width 49 height 21
click at [172, 408] on span "Area" at bounding box center [178, 408] width 18 height 8
click at [98, 458] on img at bounding box center [100, 459] width 8 height 12
click at [105, 458] on img at bounding box center [105, 459] width 8 height 12
click at [112, 407] on button "Line" at bounding box center [116, 408] width 49 height 21
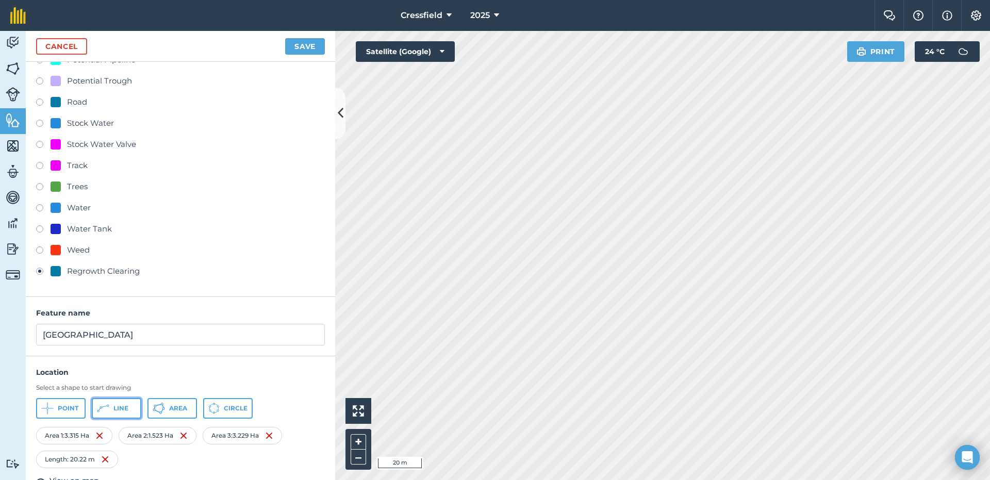
click at [115, 410] on span "Line" at bounding box center [120, 408] width 15 height 8
click at [167, 410] on button "Area" at bounding box center [171, 408] width 49 height 21
click at [187, 459] on img at bounding box center [184, 459] width 8 height 12
click at [192, 458] on img at bounding box center [189, 459] width 8 height 12
click at [119, 405] on span "Line" at bounding box center [120, 408] width 15 height 8
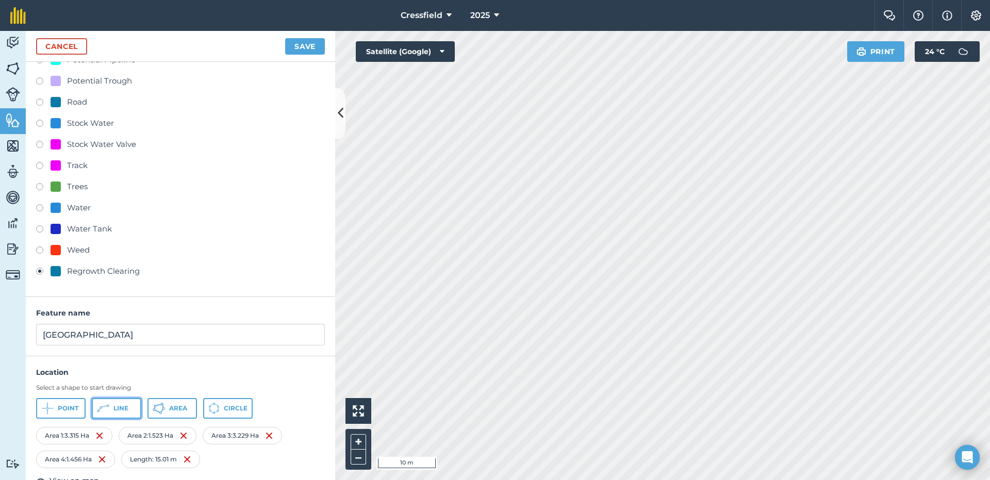
click at [111, 407] on button "Line" at bounding box center [116, 408] width 49 height 21
click at [173, 408] on span "Area" at bounding box center [178, 408] width 18 height 8
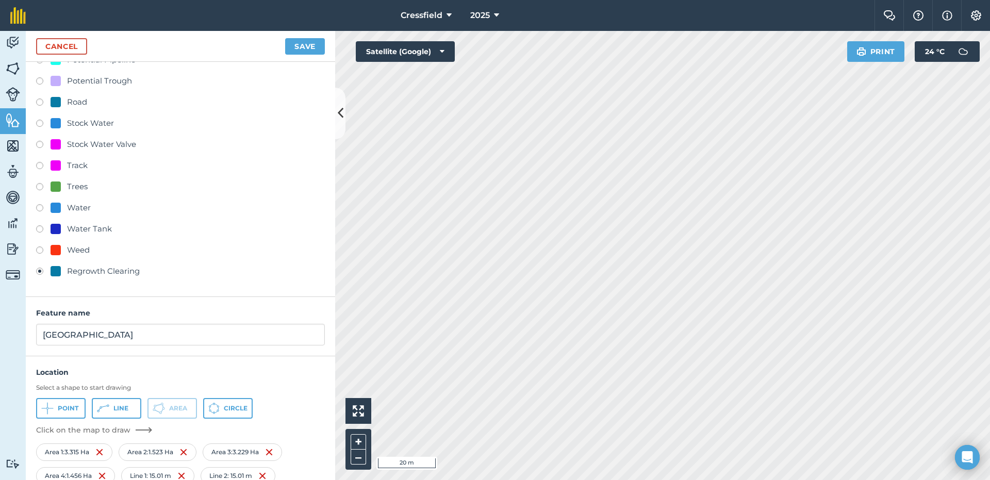
click at [240, 234] on div "Activity Fields Livestock Features Maps Team Vehicles Data Reporting Billing Tu…" at bounding box center [495, 255] width 990 height 449
click at [268, 457] on img at bounding box center [265, 459] width 8 height 12
click at [275, 458] on img at bounding box center [271, 459] width 8 height 12
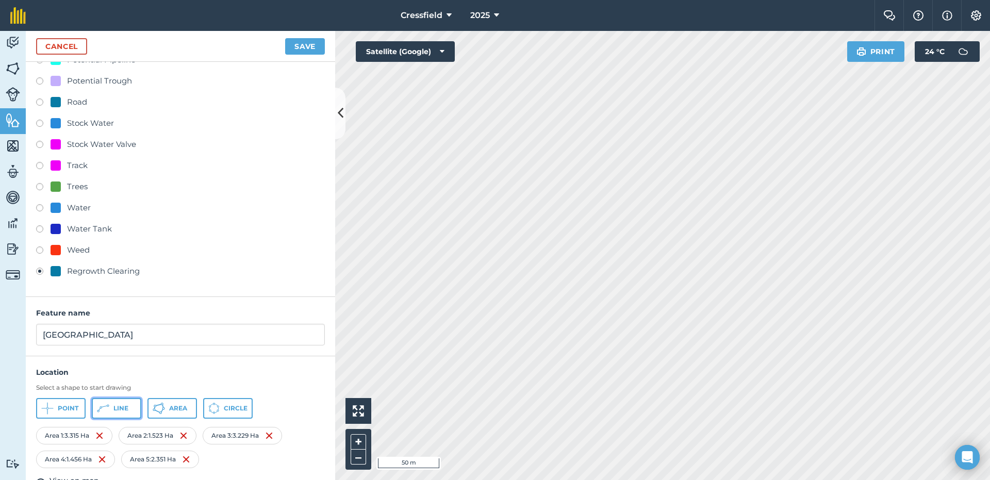
click at [117, 410] on span "Line" at bounding box center [120, 408] width 15 height 8
click at [122, 407] on span "Line" at bounding box center [120, 408] width 15 height 8
click at [170, 409] on span "Area" at bounding box center [178, 408] width 18 height 8
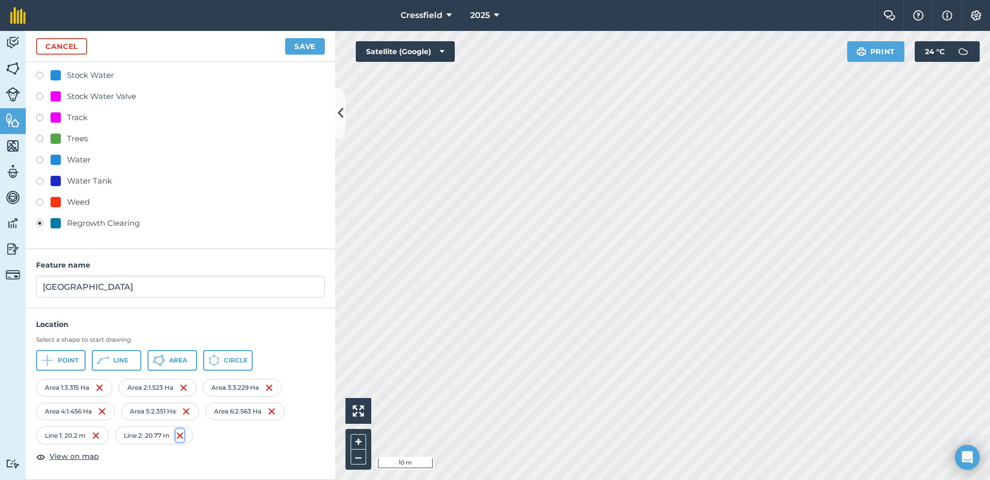
click at [184, 434] on img at bounding box center [180, 435] width 8 height 12
click at [103, 437] on img at bounding box center [101, 435] width 8 height 12
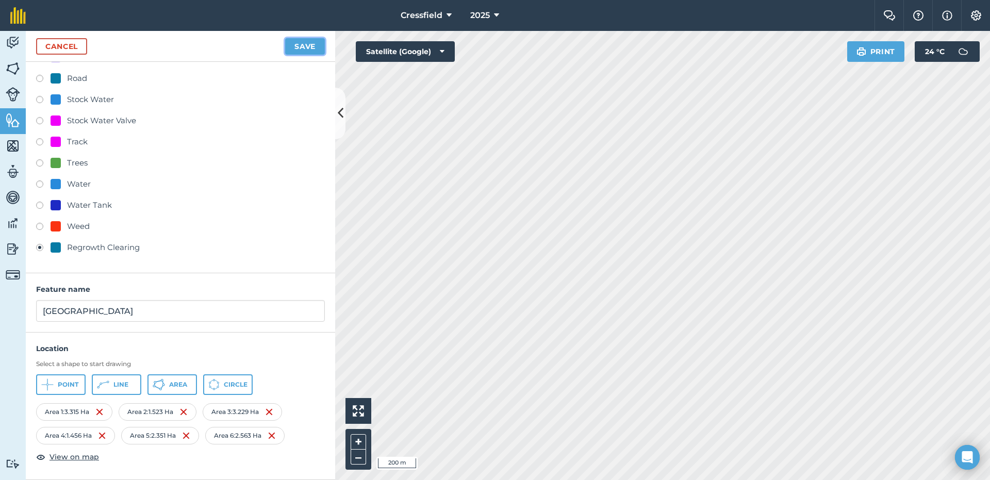
click at [305, 47] on button "Save" at bounding box center [305, 46] width 40 height 16
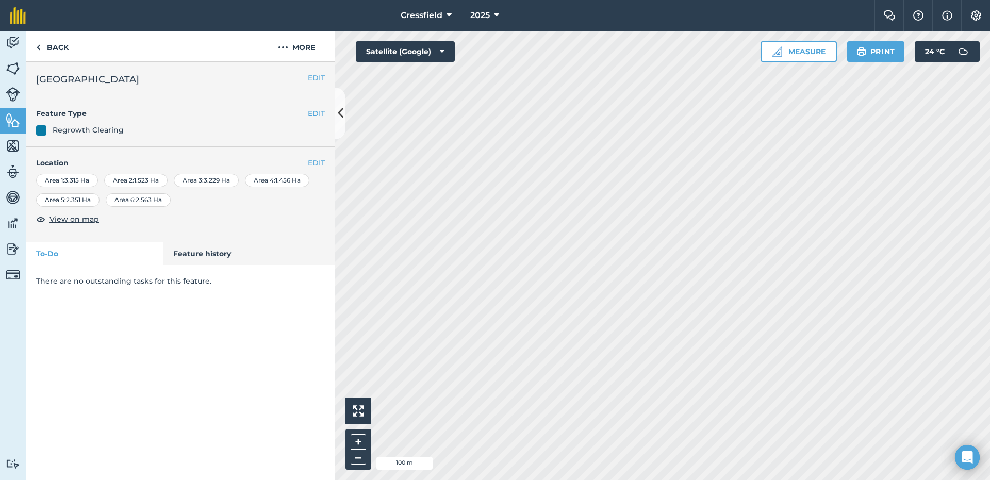
click at [587, 479] on html "Cressfield 2025 Farm Chat Help Info Settings Cressfield - 2025 Printed on [DATE…" at bounding box center [495, 240] width 990 height 480
click at [314, 47] on button "More" at bounding box center [296, 46] width 77 height 30
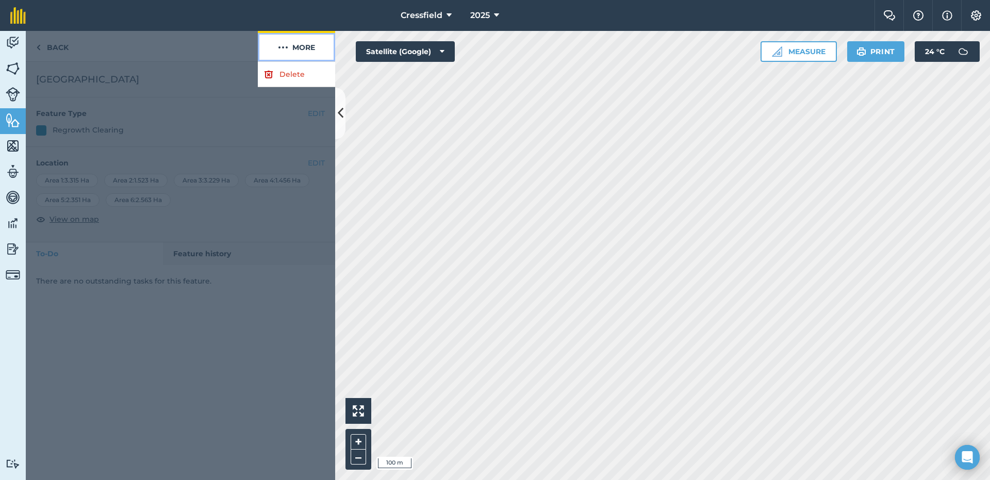
click at [288, 47] on img at bounding box center [283, 47] width 10 height 12
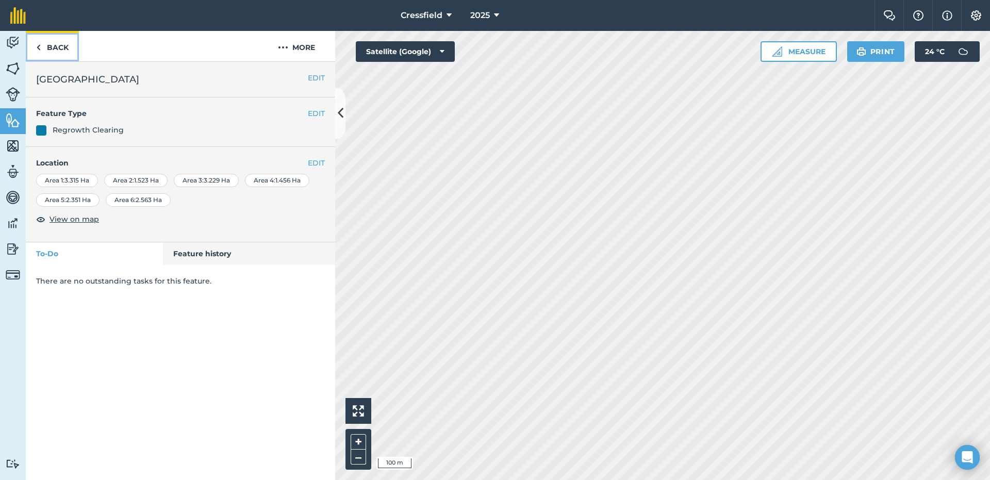
click at [60, 42] on link "Back" at bounding box center [52, 46] width 53 height 30
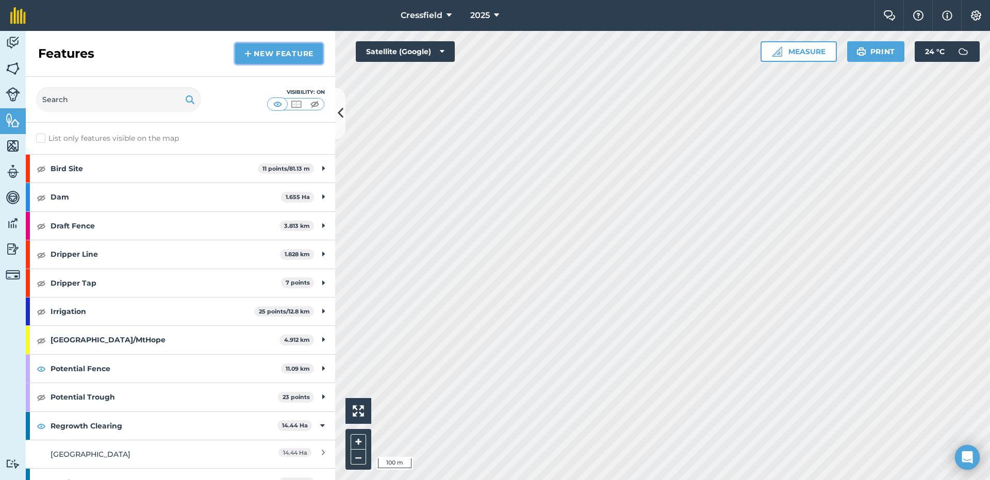
click at [257, 52] on link "New feature" at bounding box center [279, 53] width 88 height 21
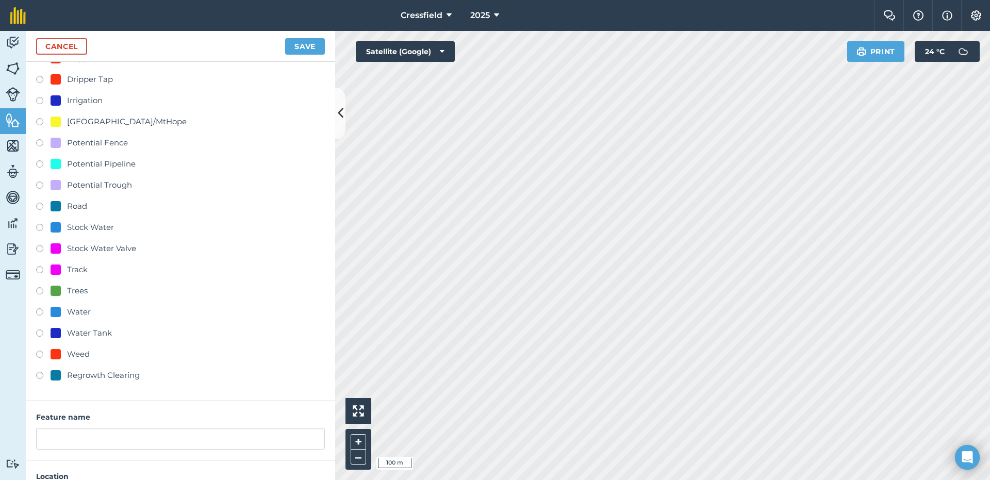
scroll to position [183, 0]
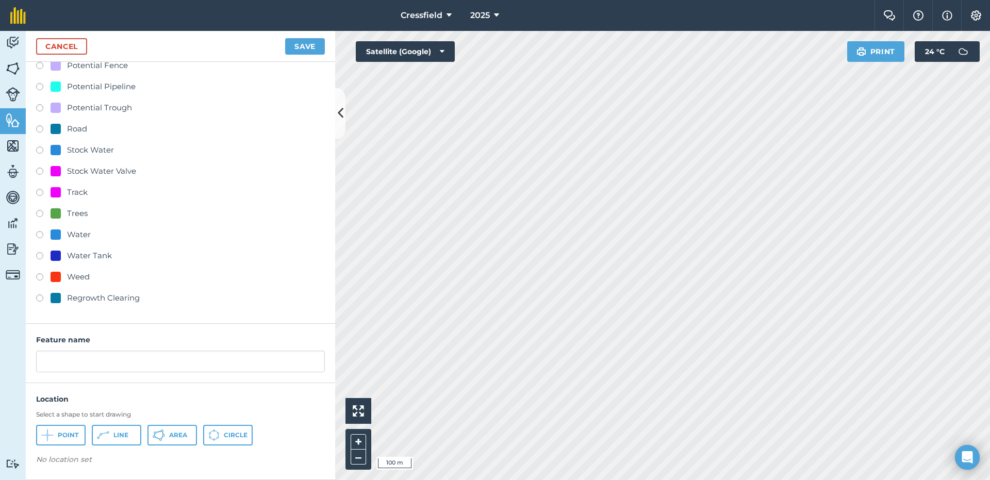
click at [40, 298] on label at bounding box center [43, 299] width 14 height 10
radio input "true"
type input "Regrowth Clearing"
click at [124, 433] on span "Line" at bounding box center [120, 435] width 15 height 8
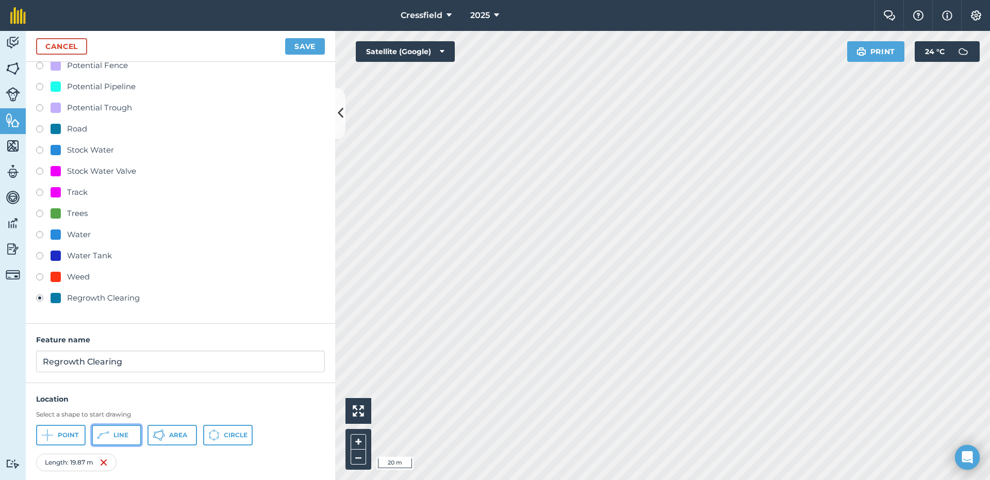
click at [115, 435] on span "Line" at bounding box center [120, 435] width 15 height 8
click at [174, 433] on span "Area" at bounding box center [178, 435] width 18 height 8
click at [425, 479] on html "Cressfield 2025 Farm Chat Help Info Settings Cressfield - 2025 Printed on [DATE…" at bounding box center [495, 240] width 990 height 480
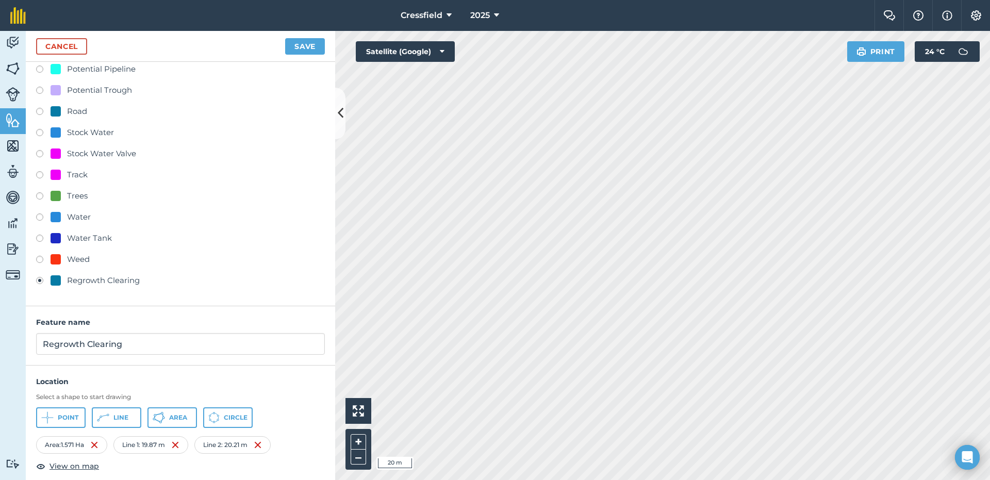
scroll to position [209, 0]
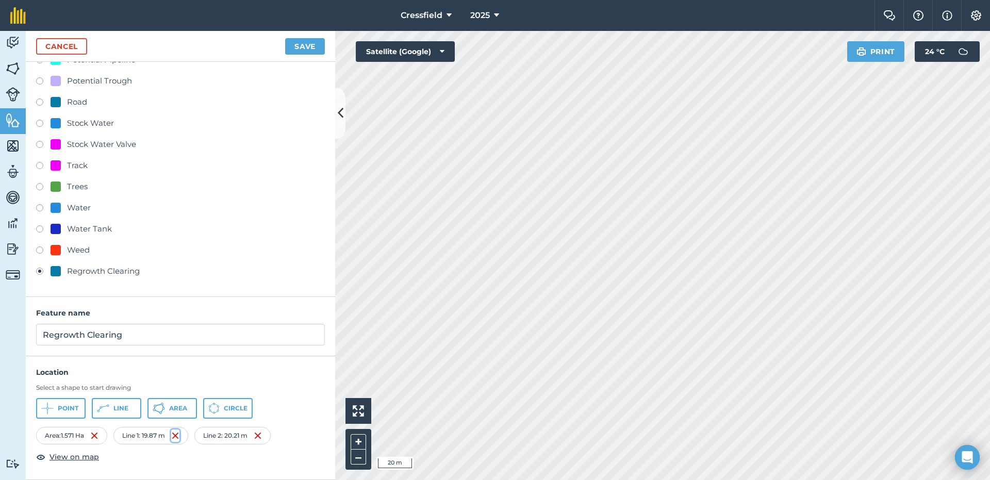
click at [177, 435] on img at bounding box center [175, 435] width 8 height 12
click at [185, 436] on img at bounding box center [181, 435] width 8 height 12
click at [119, 405] on span "Line" at bounding box center [120, 408] width 15 height 8
click at [687, 479] on html "Cressfield 2025 Farm Chat Help Info Settings Cressfield - 2025 Printed on [DATE…" at bounding box center [495, 240] width 990 height 480
click at [668, 479] on html "Cressfield 2025 Farm Chat Help Info Settings Cressfield - 2025 Printed on [DATE…" at bounding box center [495, 240] width 990 height 480
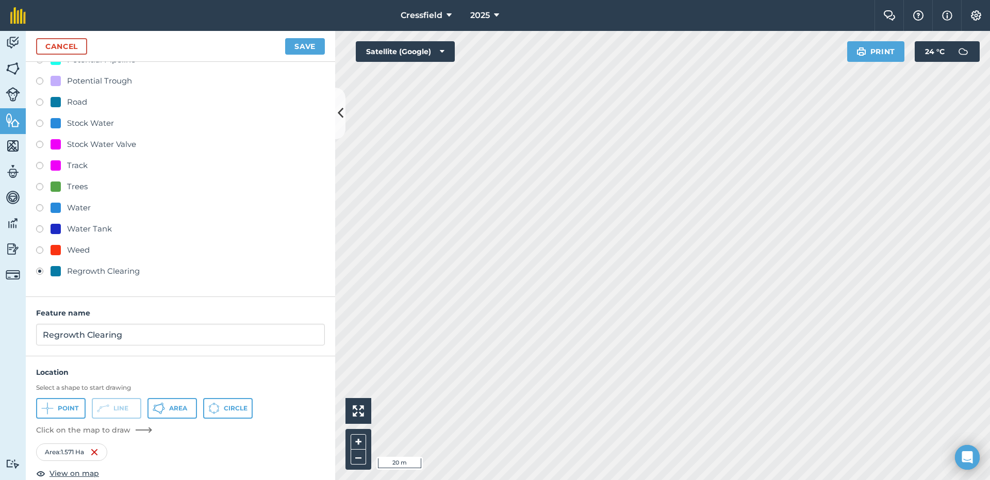
click at [709, 479] on html "Cressfield 2025 Farm Chat Help Info Settings Cressfield - 2025 Printed on [DATE…" at bounding box center [495, 240] width 990 height 480
click at [722, 479] on html "Cressfield 2025 Farm Chat Help Info Settings Cressfield - 2025 Printed on [DATE…" at bounding box center [495, 240] width 990 height 480
click at [718, 479] on html "Cressfield 2025 Farm Chat Help Info Settings Cressfield - 2025 Printed on [DATE…" at bounding box center [495, 240] width 990 height 480
click at [163, 407] on icon at bounding box center [163, 405] width 2 height 3
click at [271, 437] on img at bounding box center [270, 435] width 8 height 12
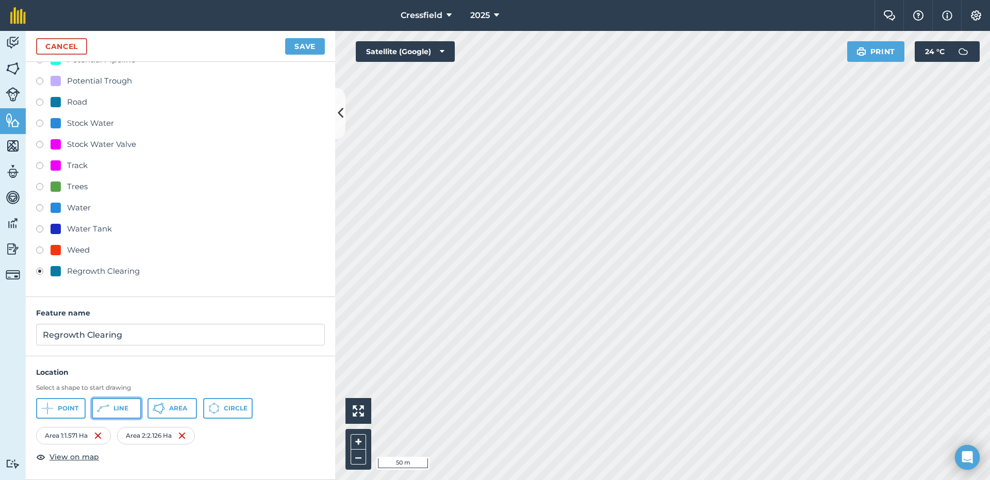
click at [124, 407] on span "Line" at bounding box center [120, 408] width 15 height 8
click at [119, 407] on span "Line" at bounding box center [120, 408] width 15 height 8
click at [163, 409] on icon at bounding box center [163, 408] width 3 height 3
click at [97, 461] on img at bounding box center [99, 459] width 8 height 12
click at [103, 460] on img at bounding box center [104, 459] width 8 height 12
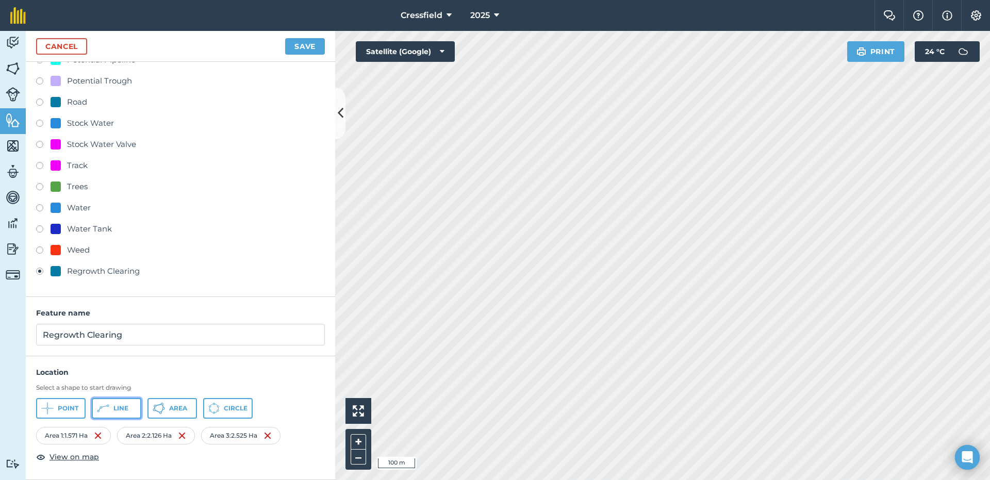
click at [114, 408] on span "Line" at bounding box center [120, 408] width 15 height 8
click at [120, 412] on span "Line" at bounding box center [120, 408] width 15 height 8
click at [174, 413] on button "Area" at bounding box center [171, 408] width 49 height 21
click at [187, 459] on img at bounding box center [184, 459] width 8 height 12
click at [198, 459] on img at bounding box center [195, 459] width 8 height 12
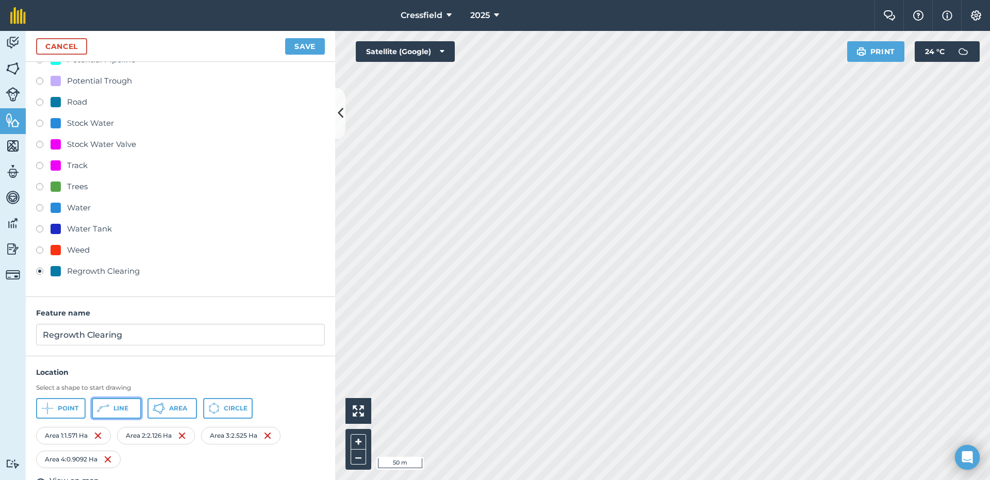
click at [119, 403] on button "Line" at bounding box center [116, 408] width 49 height 21
click at [117, 408] on span "Line" at bounding box center [120, 408] width 15 height 8
click at [168, 406] on button "Area" at bounding box center [171, 408] width 49 height 21
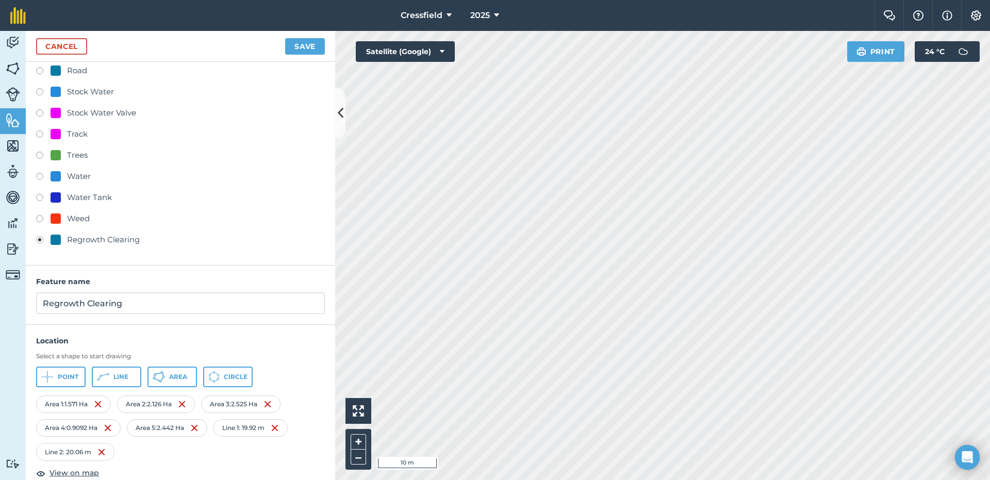
scroll to position [257, 0]
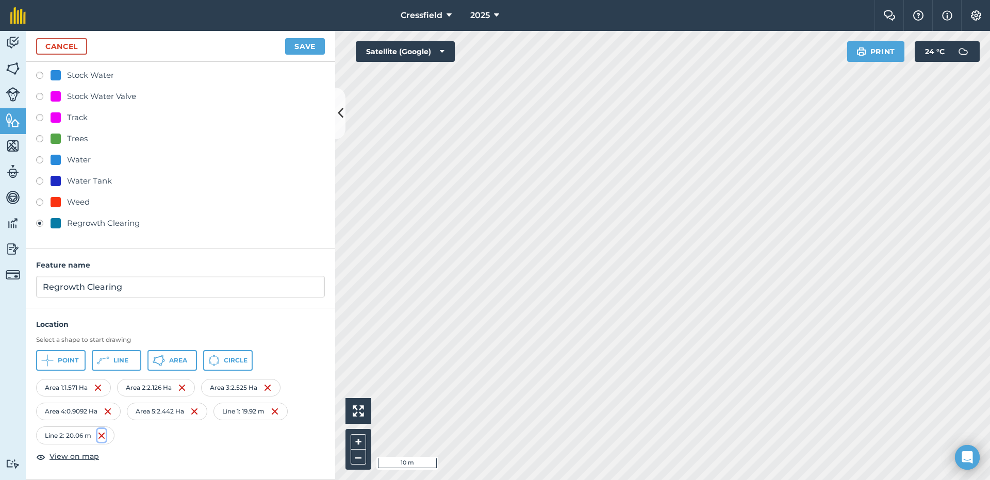
click at [102, 437] on img at bounding box center [101, 435] width 8 height 12
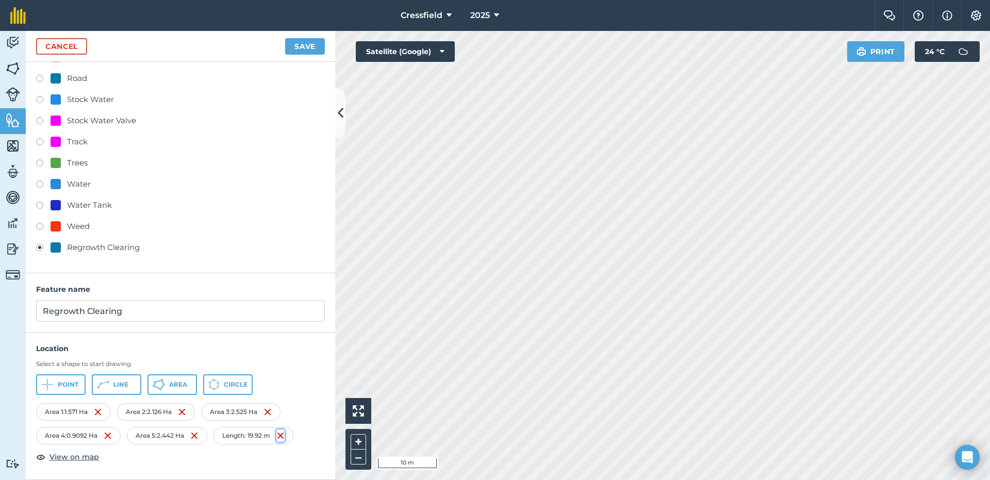
click at [285, 437] on img at bounding box center [280, 435] width 8 height 12
click at [303, 45] on button "Save" at bounding box center [305, 46] width 40 height 16
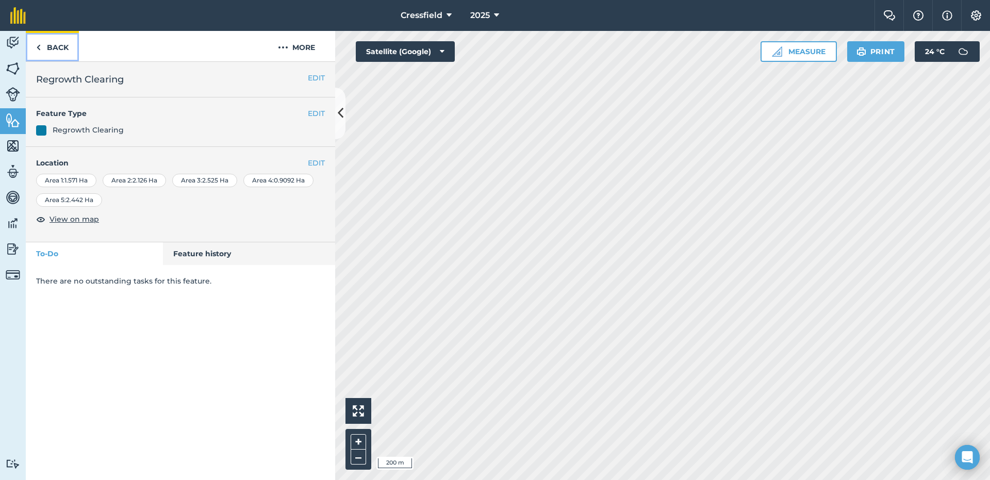
click at [49, 47] on link "Back" at bounding box center [52, 46] width 53 height 30
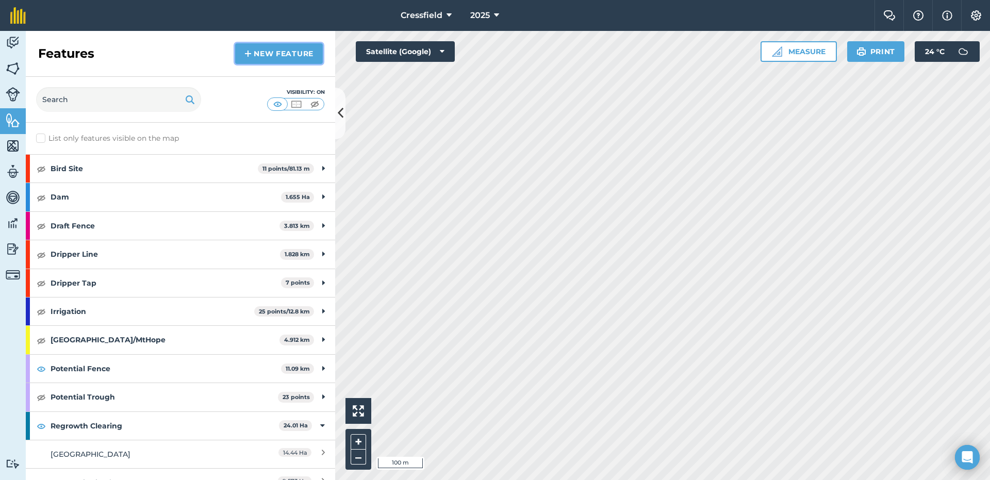
click at [272, 54] on link "New feature" at bounding box center [279, 53] width 88 height 21
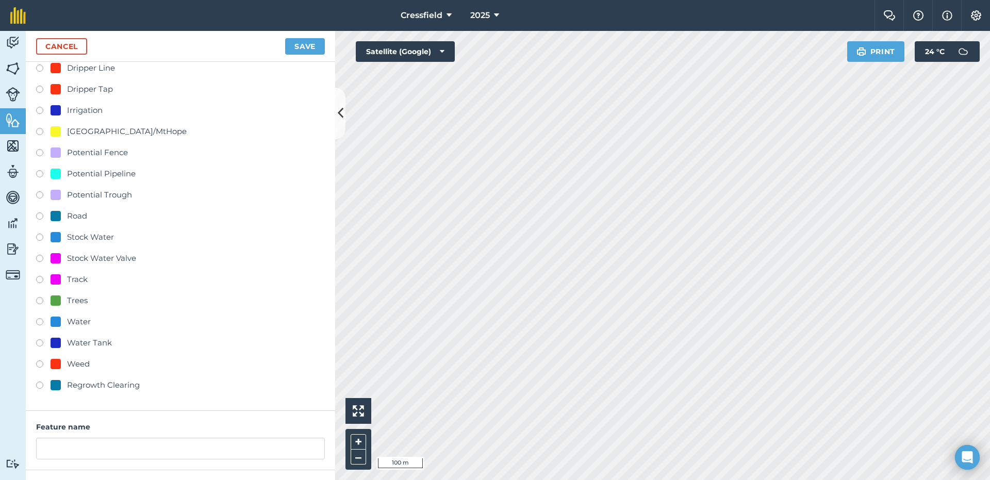
scroll to position [183, 0]
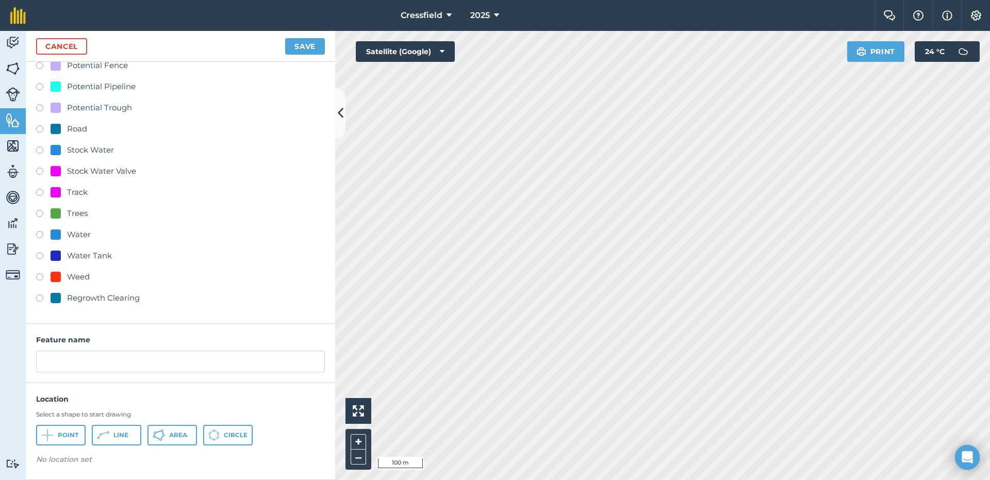
click at [41, 297] on label at bounding box center [43, 299] width 14 height 10
radio input "true"
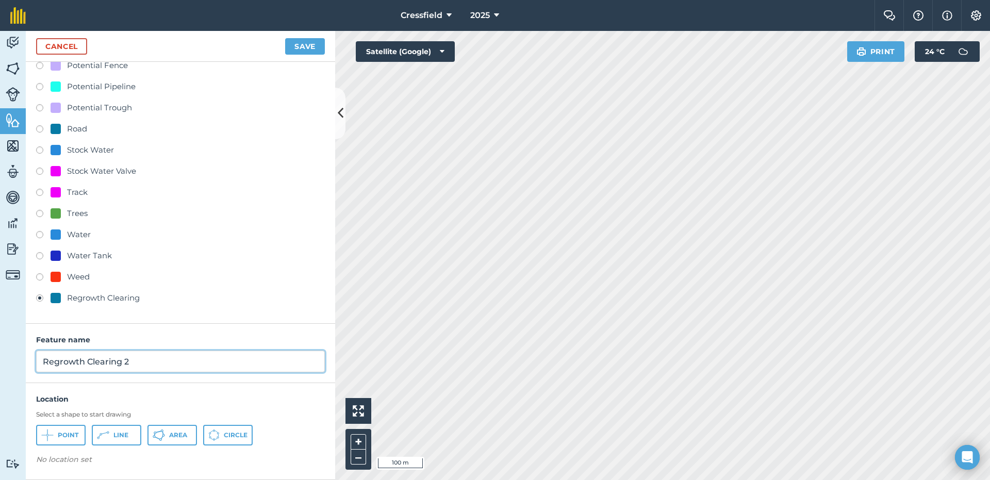
drag, startPoint x: 135, startPoint y: 363, endPoint x: 41, endPoint y: 361, distance: 94.4
click at [41, 361] on input "Regrowth Clearing 2" at bounding box center [180, 362] width 289 height 22
type input "Dam Paddock"
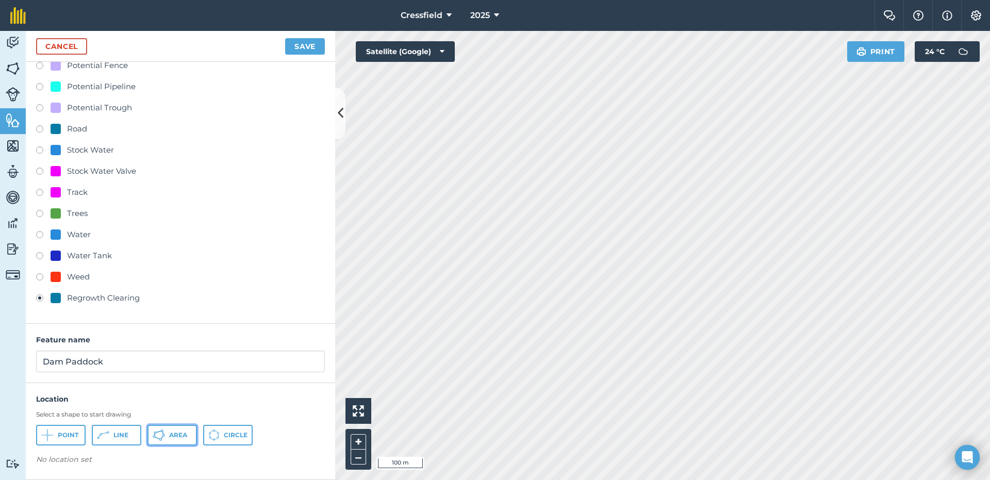
click at [170, 438] on span "Area" at bounding box center [178, 435] width 18 height 8
click at [173, 434] on span "Area" at bounding box center [178, 435] width 18 height 8
click at [162, 437] on icon at bounding box center [162, 438] width 3 height 4
click at [178, 432] on span "Area" at bounding box center [178, 435] width 18 height 8
click at [161, 436] on icon at bounding box center [159, 435] width 12 height 12
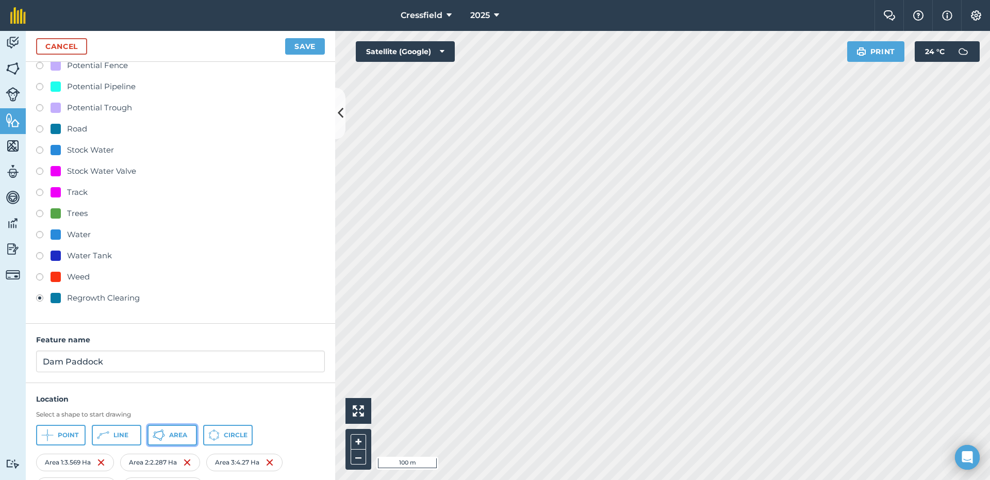
click at [167, 435] on button "Area" at bounding box center [171, 435] width 49 height 21
click at [176, 432] on span "Area" at bounding box center [178, 435] width 18 height 8
click at [178, 438] on span "Area" at bounding box center [178, 435] width 18 height 8
click at [306, 44] on button "Save" at bounding box center [305, 46] width 40 height 16
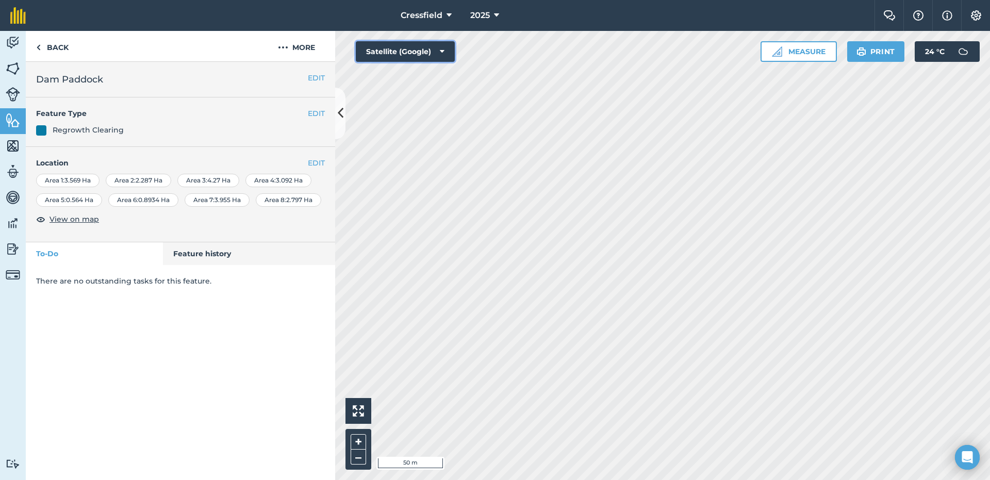
click at [445, 52] on button "Satellite (Google)" at bounding box center [405, 51] width 99 height 21
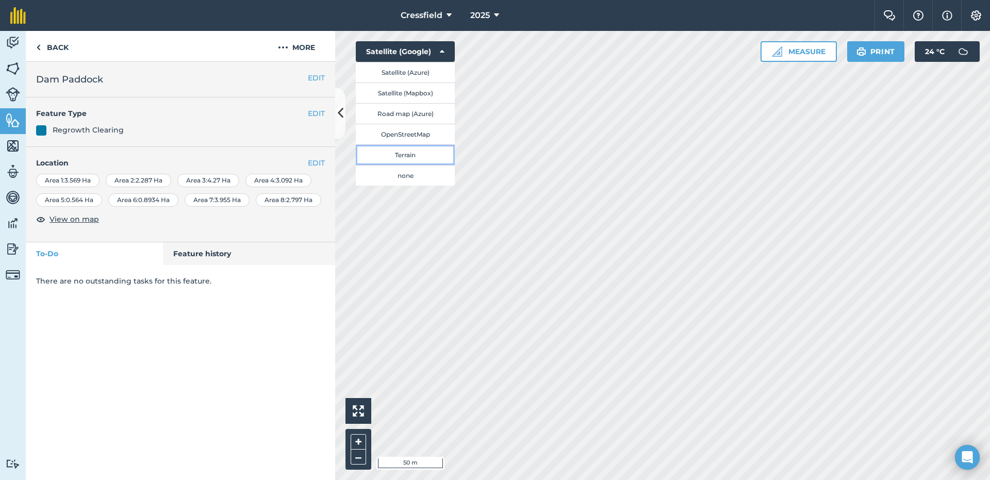
click at [411, 156] on button "Terrain" at bounding box center [405, 154] width 99 height 21
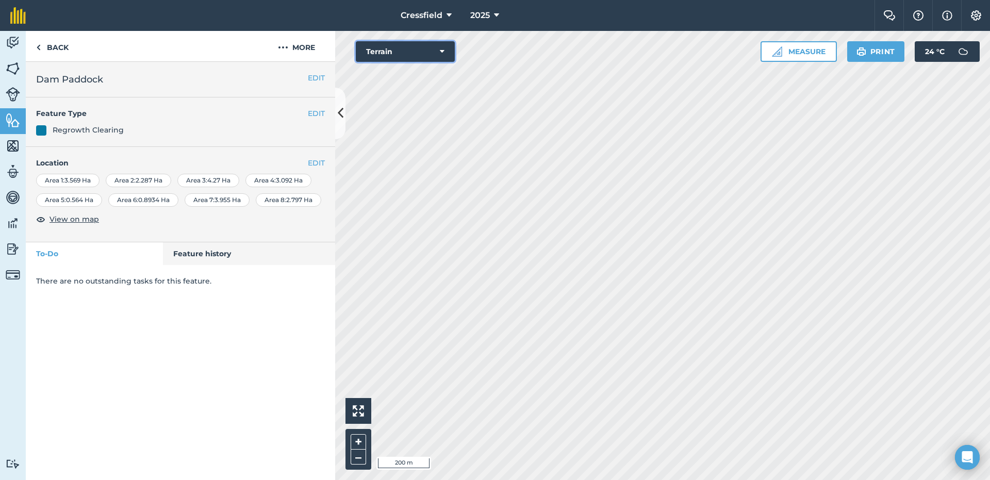
click at [444, 51] on button "Terrain" at bounding box center [405, 51] width 99 height 21
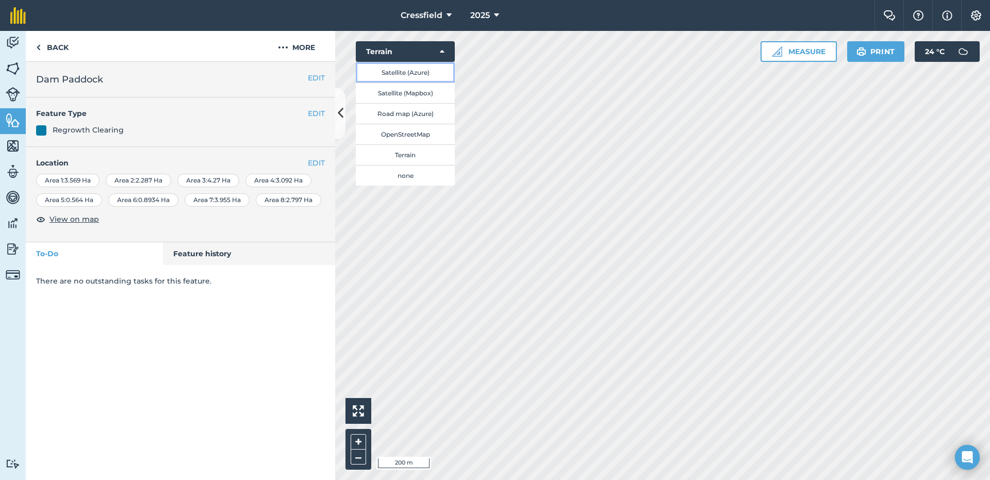
click at [424, 73] on button "Satellite (Azure)" at bounding box center [405, 72] width 99 height 21
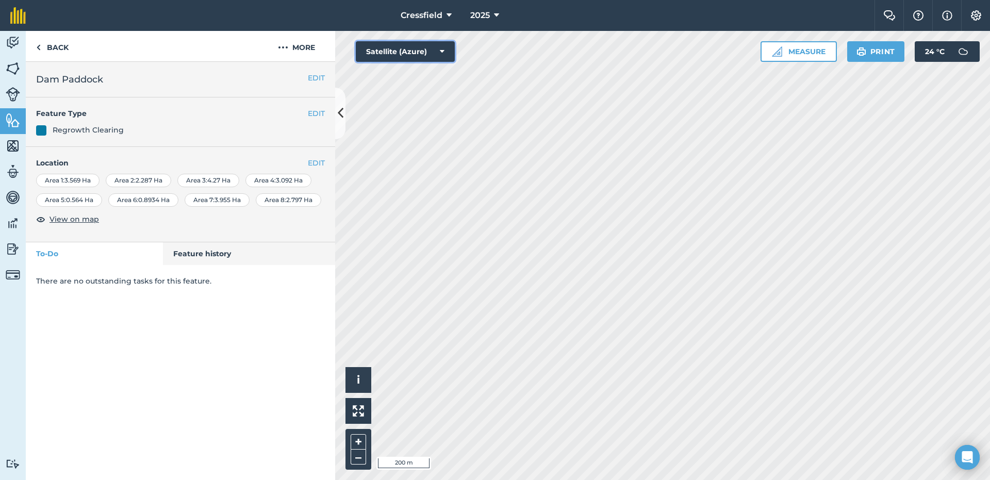
click at [439, 51] on button "Satellite (Azure)" at bounding box center [405, 51] width 99 height 21
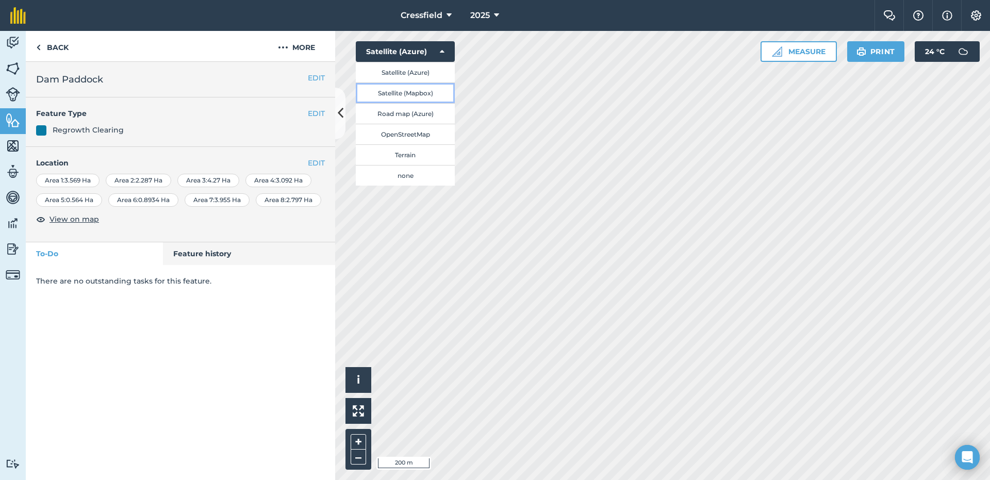
click at [407, 91] on button "Satellite (Mapbox)" at bounding box center [405, 92] width 99 height 21
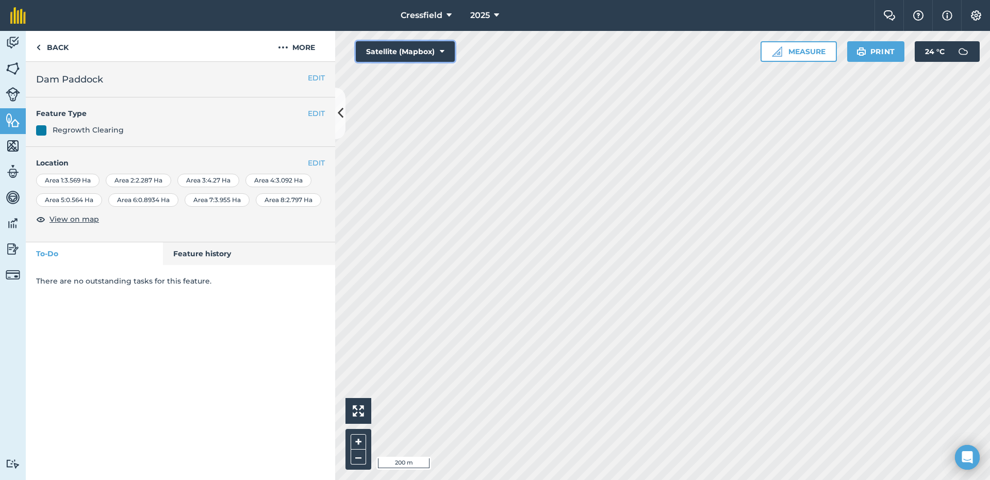
click at [448, 50] on button "Satellite (Mapbox)" at bounding box center [405, 51] width 99 height 21
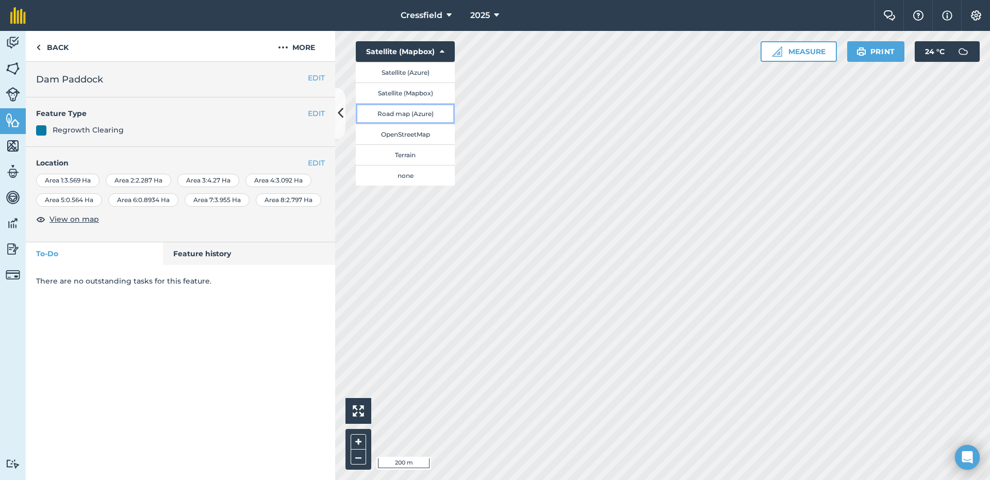
click at [408, 112] on button "Road map (Azure)" at bounding box center [405, 113] width 99 height 21
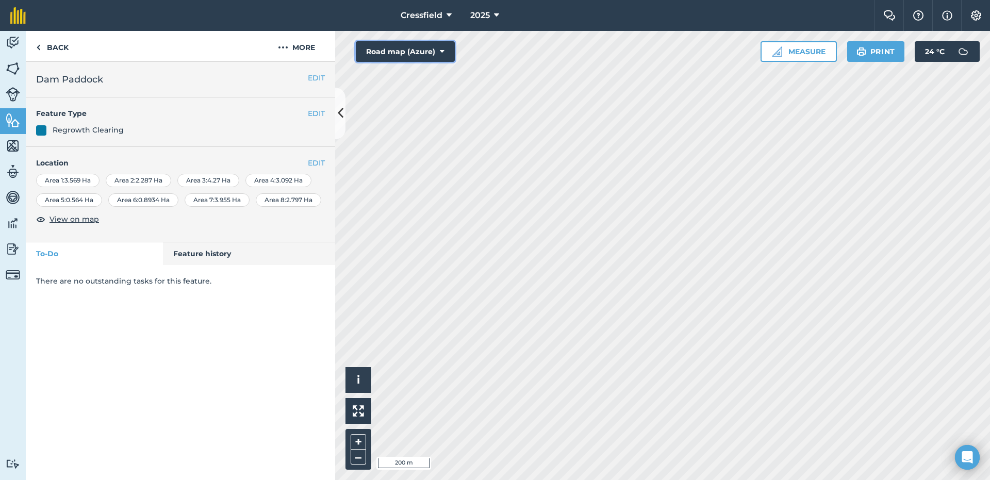
click at [446, 48] on button "Road map (Azure)" at bounding box center [405, 51] width 99 height 21
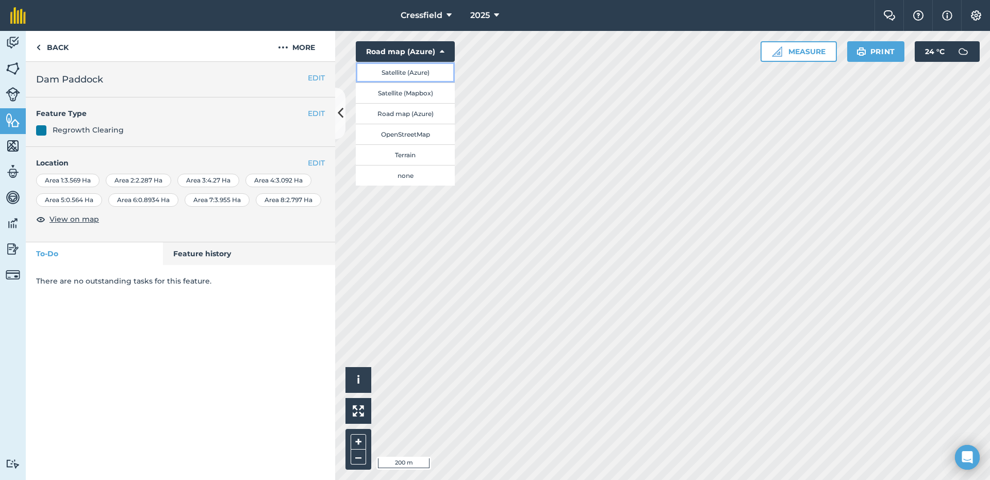
click at [417, 71] on button "Satellite (Azure)" at bounding box center [405, 72] width 99 height 21
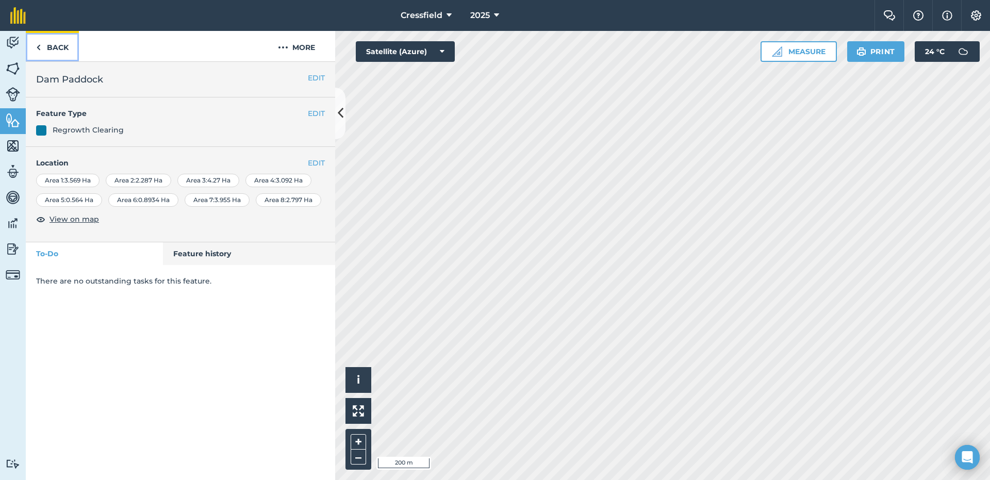
click at [44, 49] on link "Back" at bounding box center [52, 46] width 53 height 30
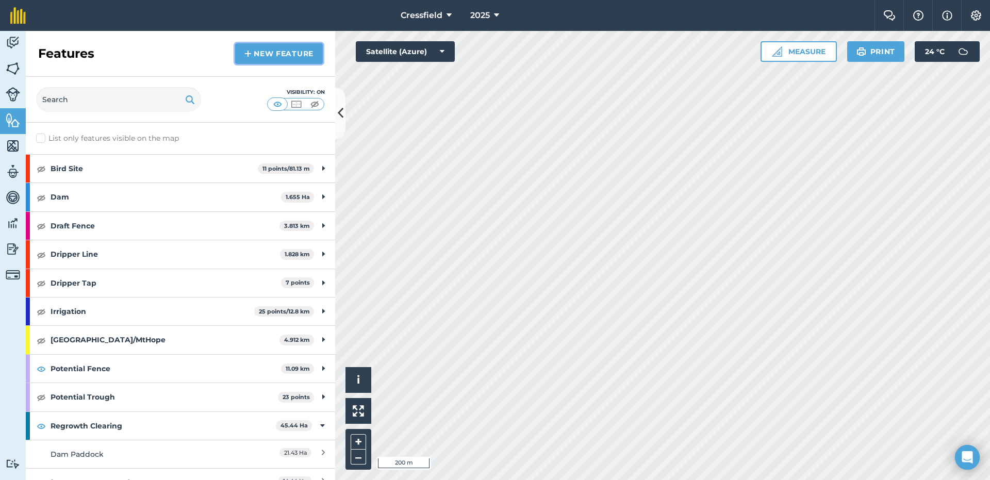
click at [257, 53] on link "New feature" at bounding box center [279, 53] width 88 height 21
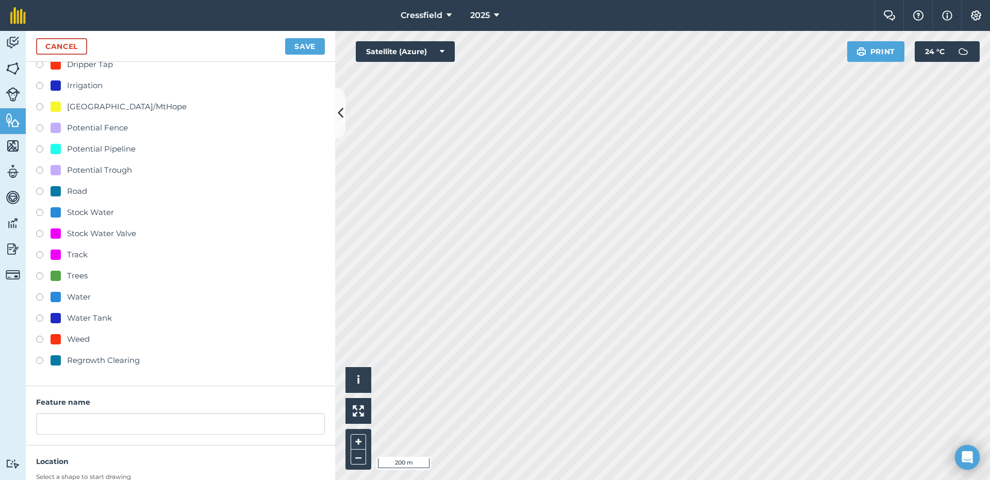
scroll to position [183, 0]
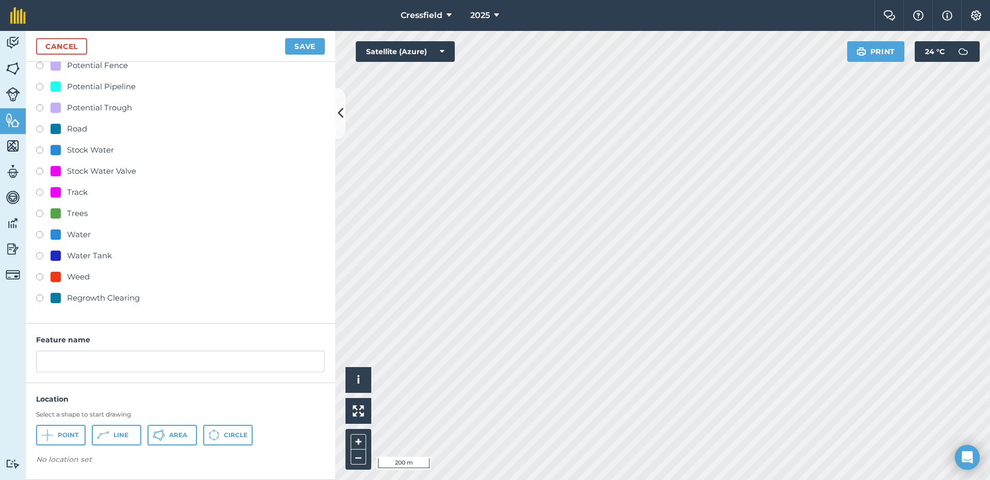
click at [38, 300] on label at bounding box center [43, 299] width 14 height 10
radio input "true"
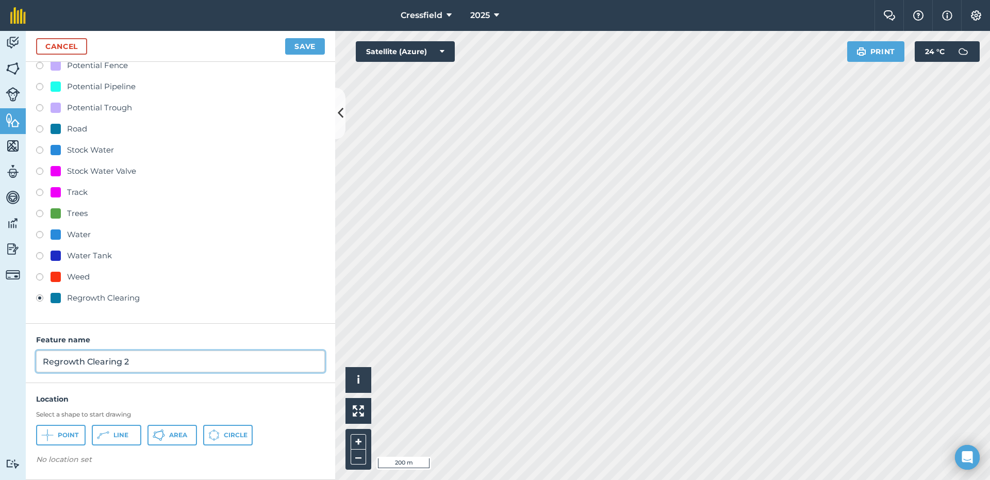
drag, startPoint x: 134, startPoint y: 360, endPoint x: 39, endPoint y: 364, distance: 95.4
click at [39, 364] on input "Regrowth Clearing 2" at bounding box center [180, 362] width 289 height 22
type input "[GEOGRAPHIC_DATA]"
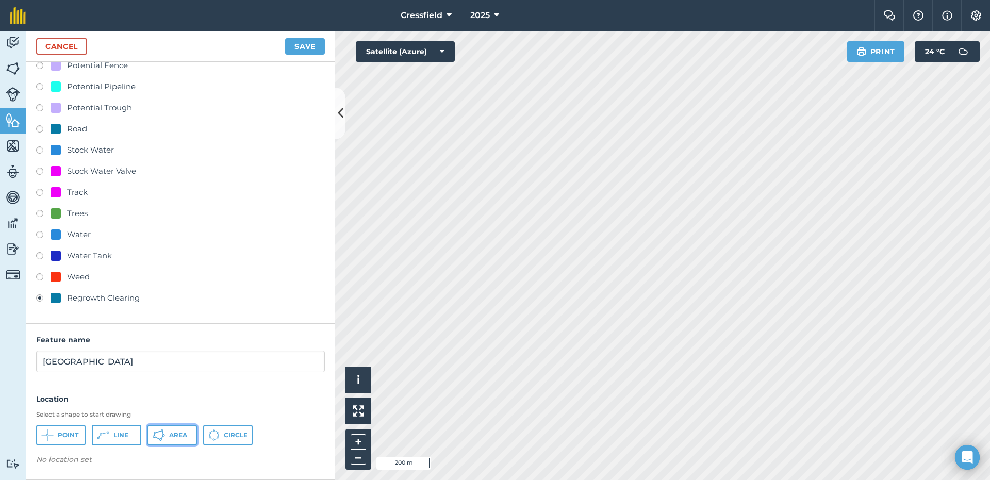
click at [164, 440] on icon at bounding box center [159, 435] width 12 height 12
click at [164, 435] on icon at bounding box center [163, 435] width 3 height 3
click at [169, 432] on span "Area" at bounding box center [178, 435] width 18 height 8
click at [168, 438] on button "Area" at bounding box center [171, 435] width 49 height 21
click at [174, 436] on span "Area" at bounding box center [178, 435] width 18 height 8
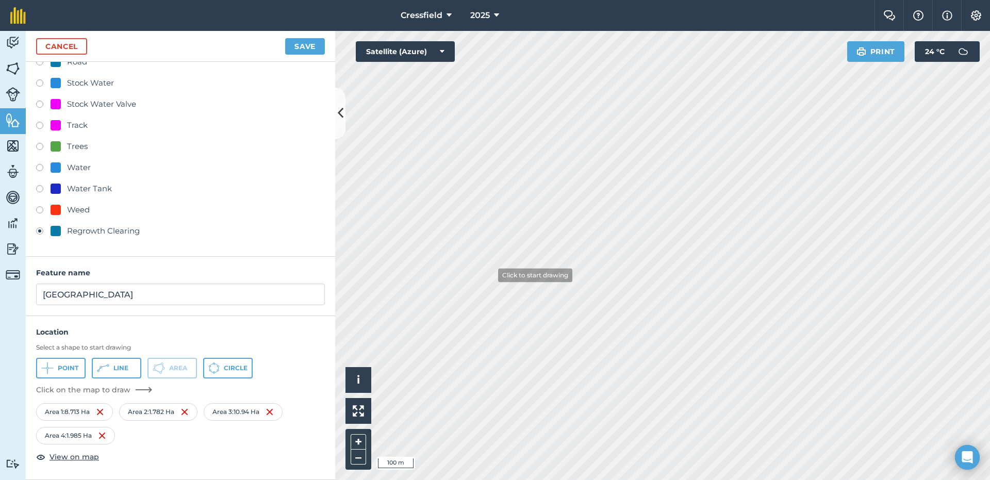
scroll to position [233, 0]
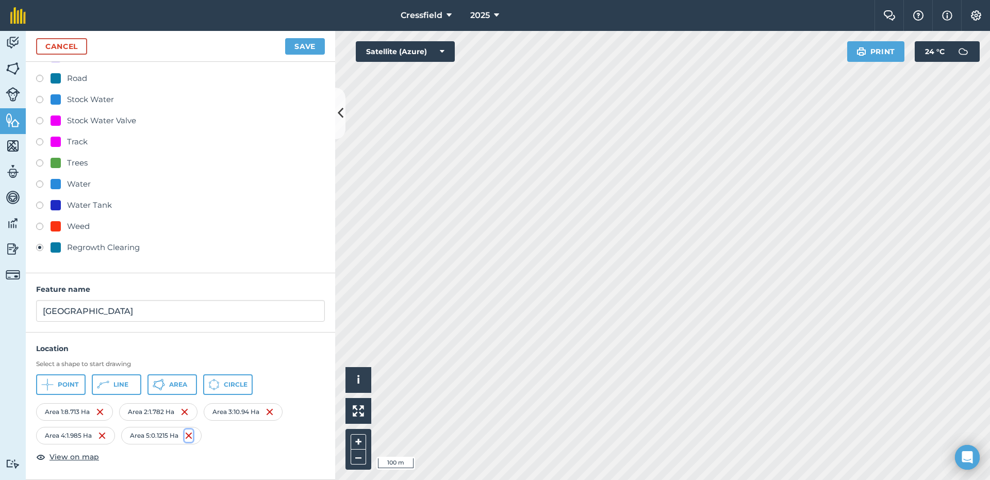
click at [191, 437] on img at bounding box center [189, 435] width 8 height 12
click at [307, 44] on button "Save" at bounding box center [305, 46] width 40 height 16
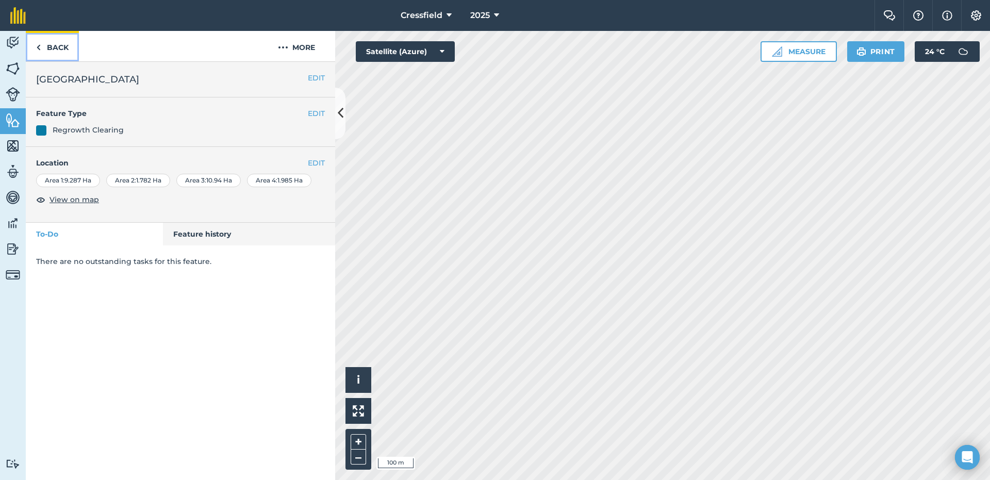
click at [54, 41] on link "Back" at bounding box center [52, 46] width 53 height 30
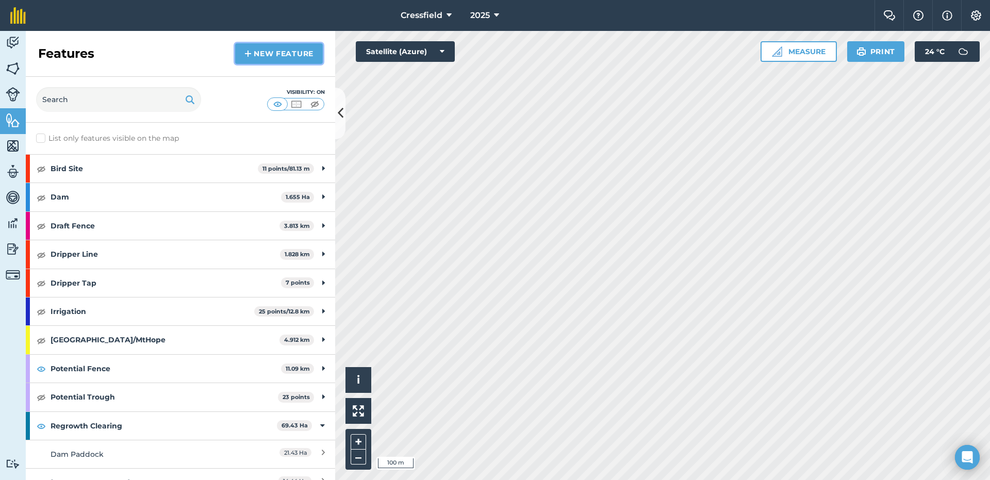
click at [253, 55] on link "New feature" at bounding box center [279, 53] width 88 height 21
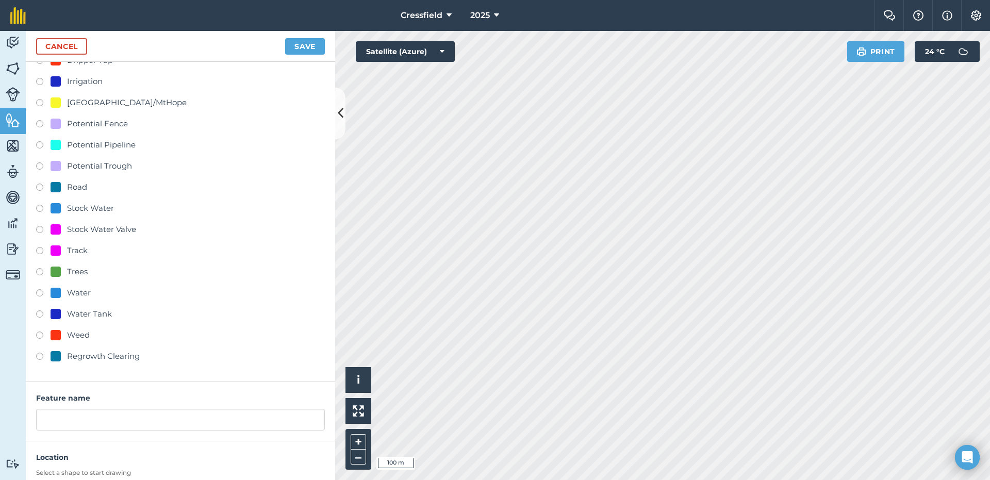
scroll to position [183, 0]
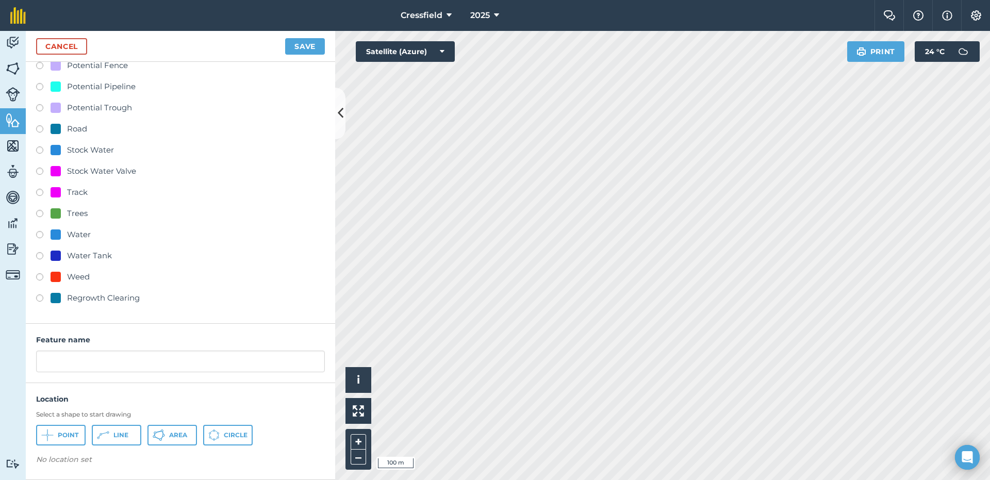
click at [38, 300] on label at bounding box center [43, 299] width 14 height 10
radio input "true"
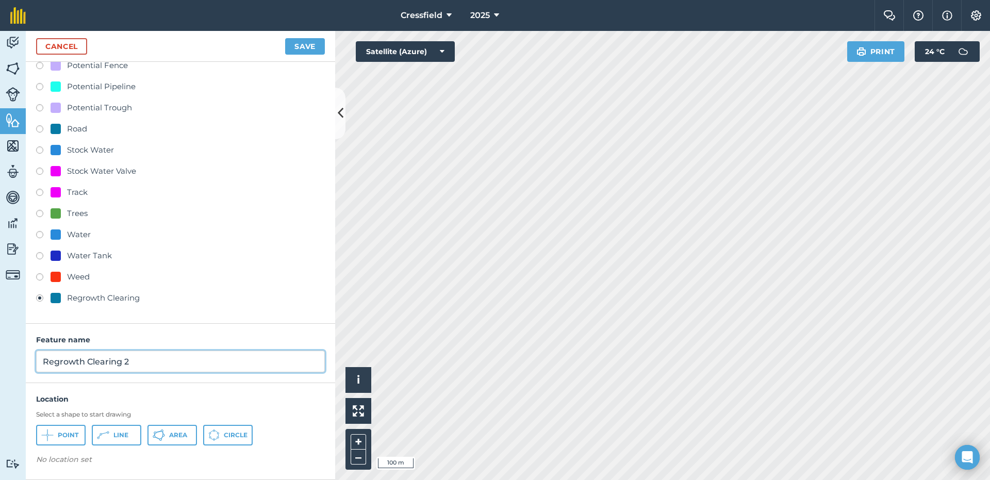
drag, startPoint x: 135, startPoint y: 364, endPoint x: 36, endPoint y: 369, distance: 99.6
click at [36, 369] on div "Feature name Regrowth Clearing 2" at bounding box center [180, 353] width 309 height 59
type input "Mt Hope"
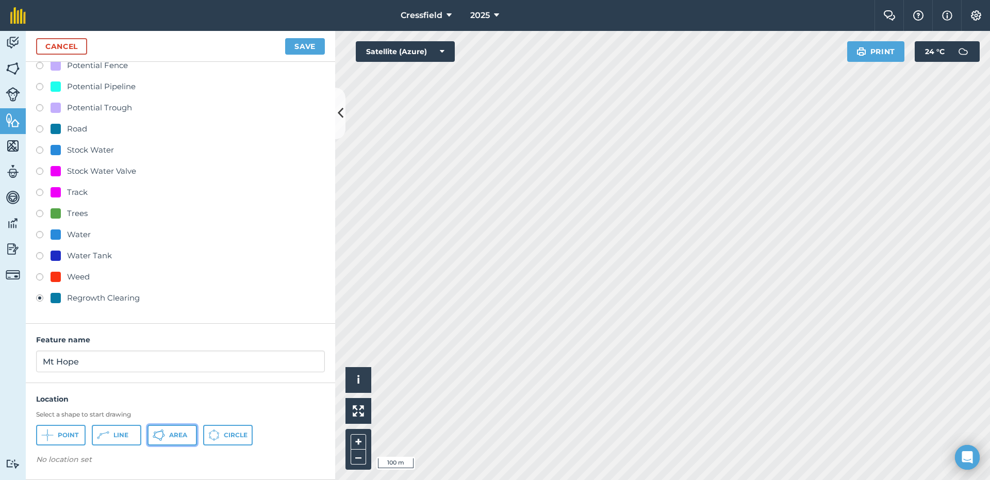
click at [163, 434] on icon at bounding box center [163, 432] width 2 height 3
click at [172, 434] on span "Area" at bounding box center [178, 435] width 18 height 8
click at [175, 434] on span "Area" at bounding box center [178, 435] width 18 height 8
click at [172, 434] on span "Area" at bounding box center [178, 435] width 18 height 8
click at [173, 433] on span "Area" at bounding box center [178, 435] width 18 height 8
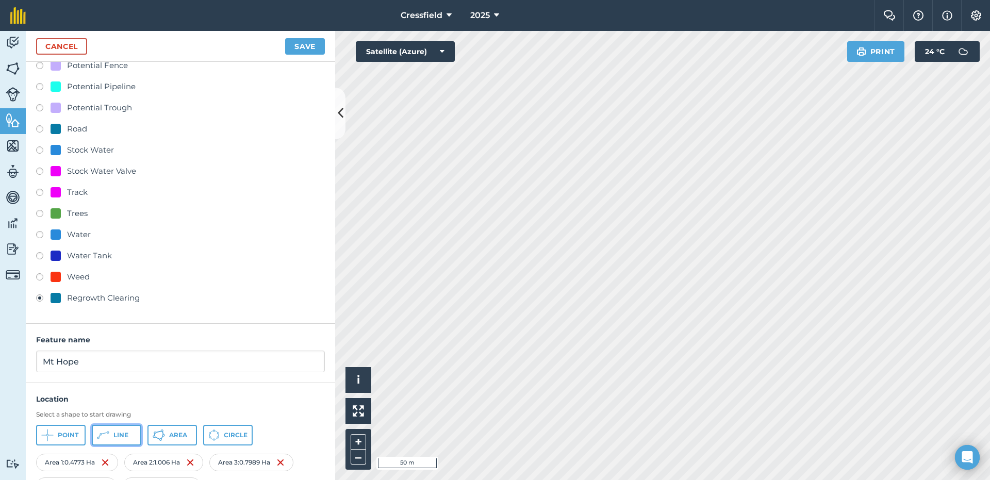
click at [119, 439] on span "Line" at bounding box center [120, 435] width 15 height 8
click at [115, 437] on span "Line" at bounding box center [120, 435] width 15 height 8
click at [174, 433] on span "Area" at bounding box center [178, 435] width 18 height 8
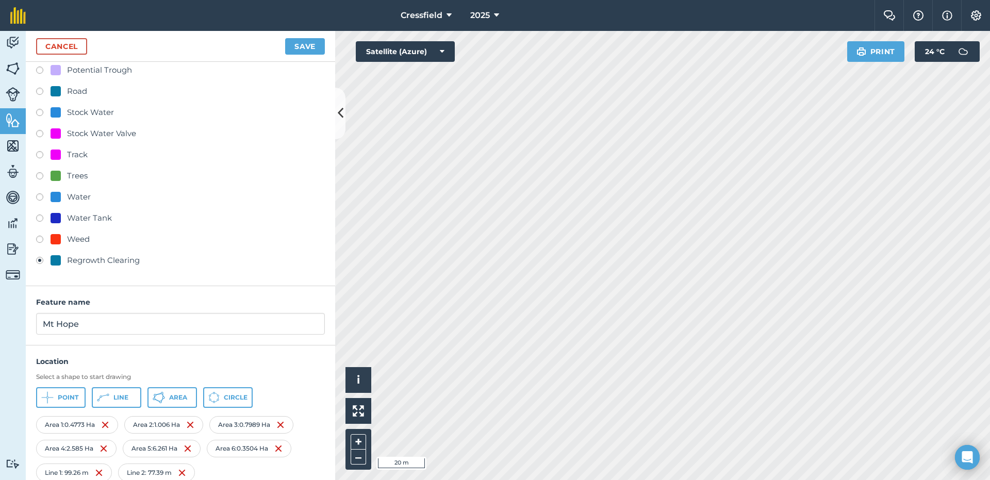
scroll to position [257, 0]
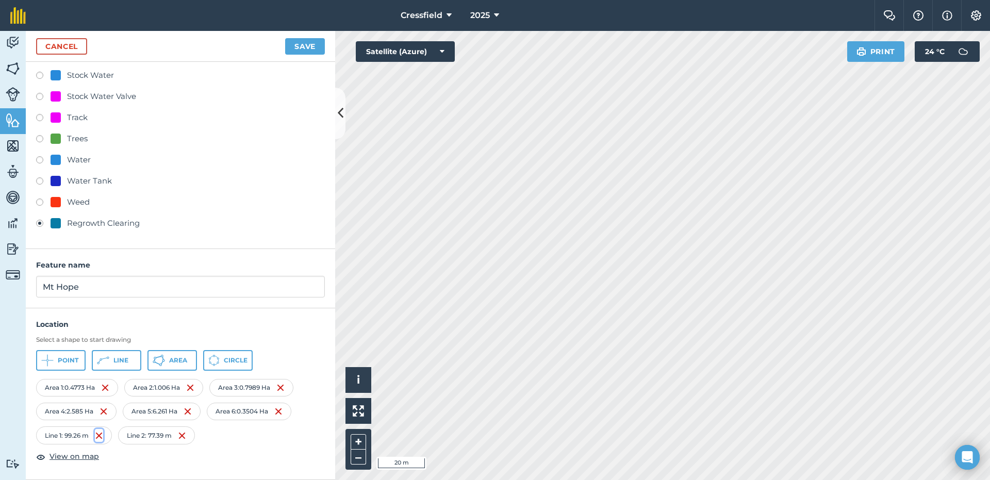
click at [100, 434] on img at bounding box center [99, 435] width 8 height 12
click at [106, 436] on img at bounding box center [104, 435] width 8 height 12
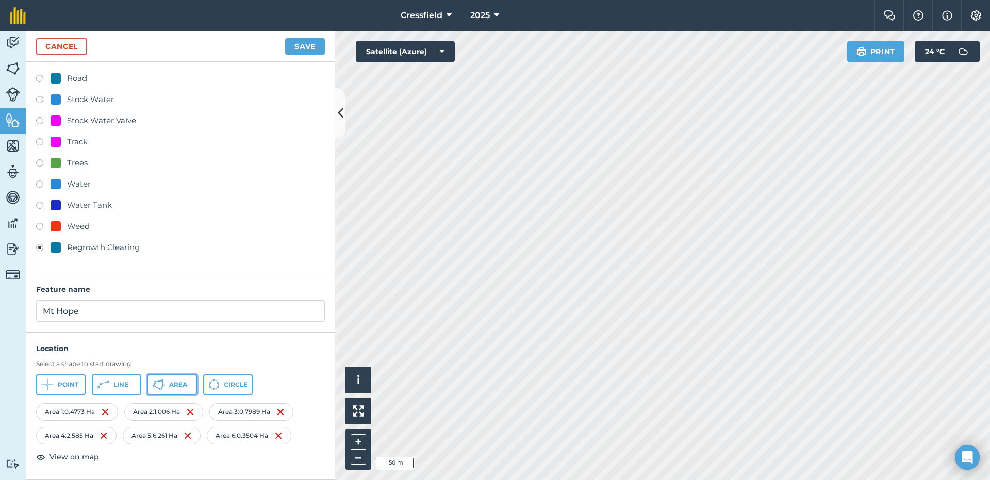
click at [170, 386] on span "Area" at bounding box center [178, 384] width 18 height 8
click at [182, 384] on span "Area" at bounding box center [178, 384] width 18 height 8
click at [174, 389] on button "Area" at bounding box center [171, 384] width 49 height 21
click at [183, 388] on span "Area" at bounding box center [178, 384] width 18 height 8
click at [300, 46] on button "Save" at bounding box center [305, 46] width 40 height 16
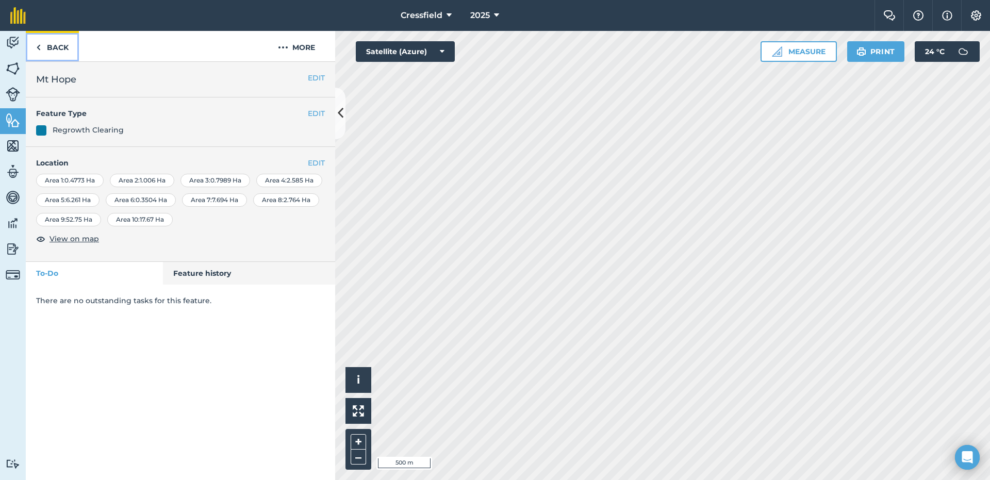
click at [53, 47] on link "Back" at bounding box center [52, 46] width 53 height 30
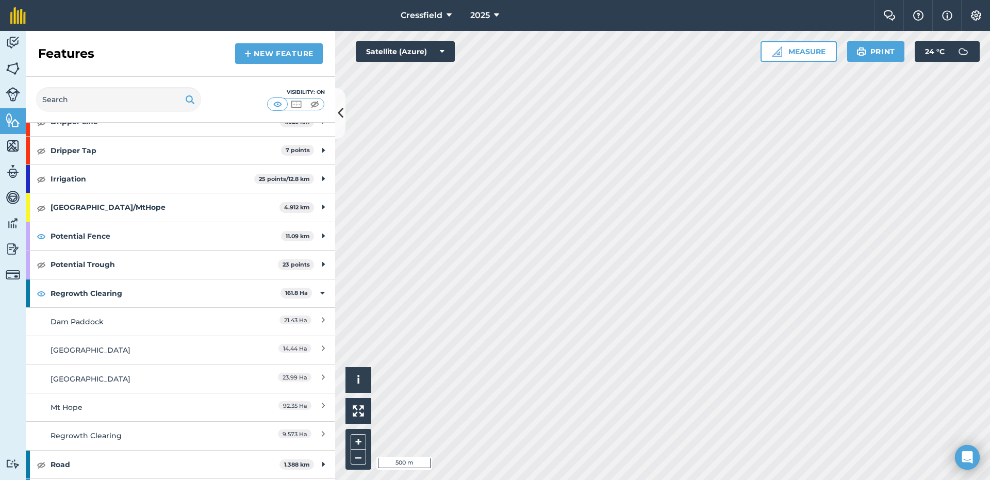
scroll to position [206, 0]
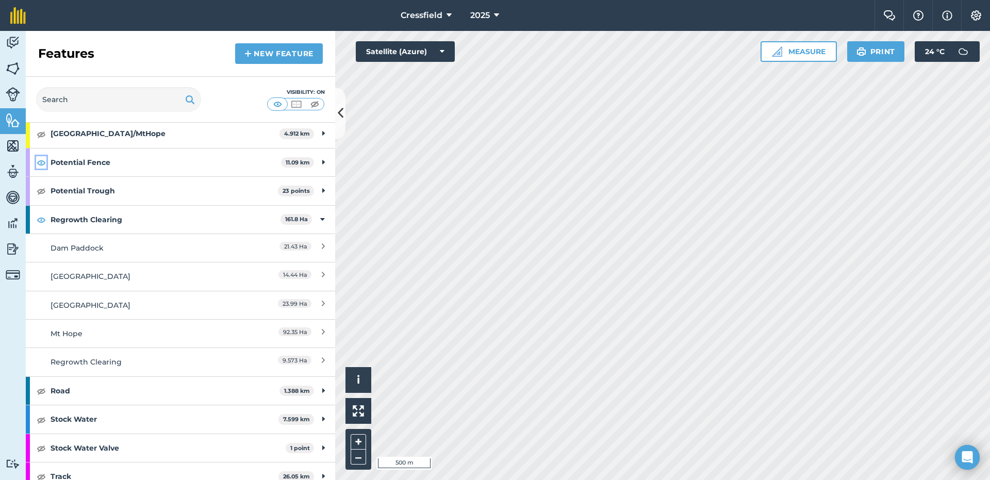
click at [39, 167] on img at bounding box center [41, 162] width 9 height 12
click at [85, 220] on strong "Regrowth Clearing" at bounding box center [166, 220] width 230 height 28
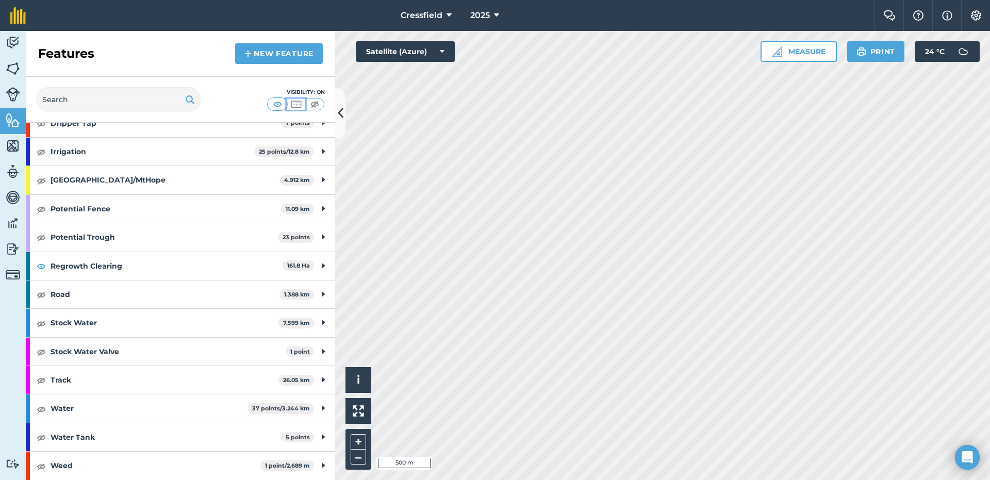
click at [295, 105] on img at bounding box center [296, 104] width 13 height 10
click at [274, 103] on img at bounding box center [277, 104] width 13 height 10
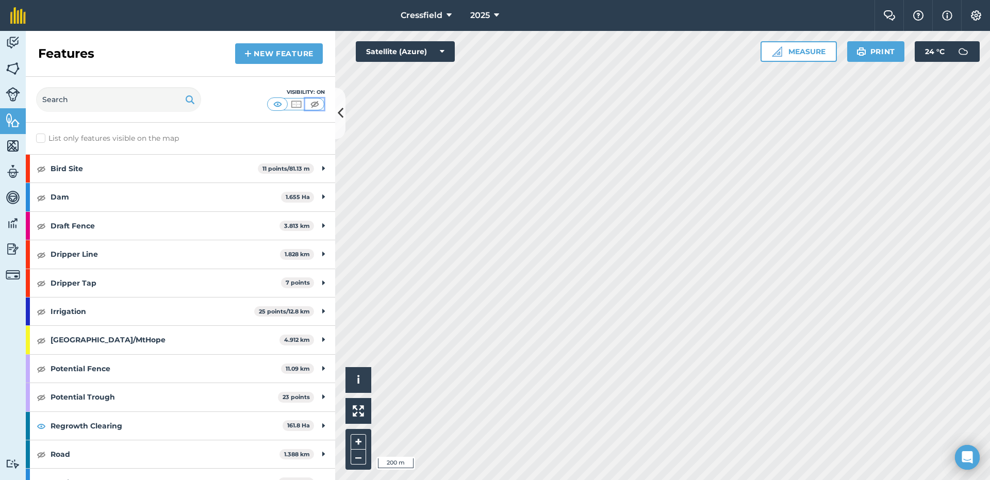
click at [309, 106] on img at bounding box center [314, 104] width 13 height 10
click at [296, 103] on img at bounding box center [296, 104] width 13 height 10
click at [276, 103] on img at bounding box center [277, 104] width 13 height 10
click at [140, 424] on strong "Regrowth Clearing" at bounding box center [167, 426] width 232 height 28
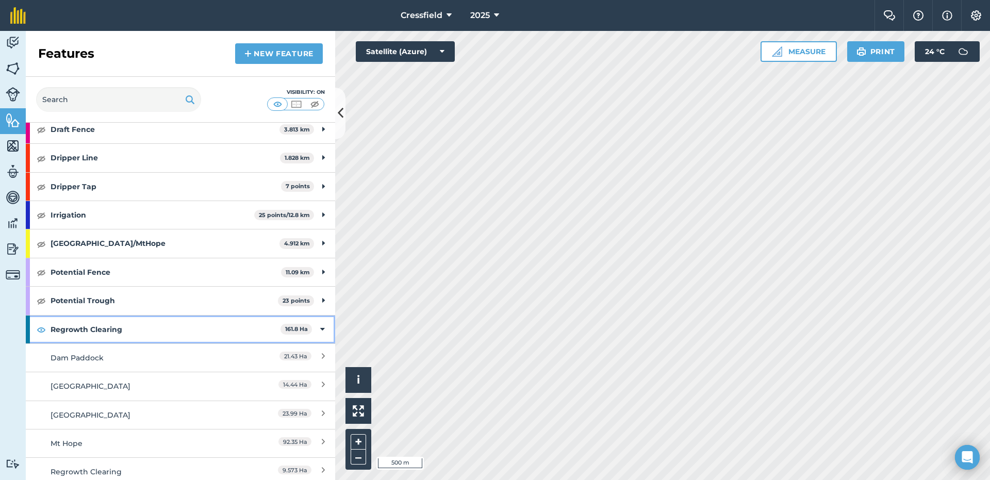
scroll to position [206, 0]
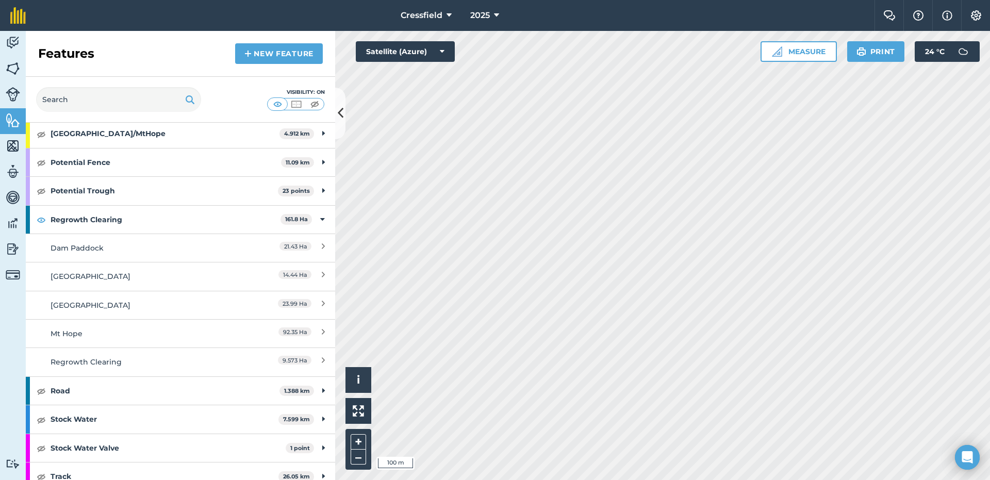
click at [496, 479] on html "Cressfield 2025 Farm Chat Help Info Settings Cressfield - 2025 Reproduced with …" at bounding box center [495, 240] width 990 height 480
click at [316, 218] on div "Regrowth Clearing 161.8 Ha" at bounding box center [180, 220] width 309 height 28
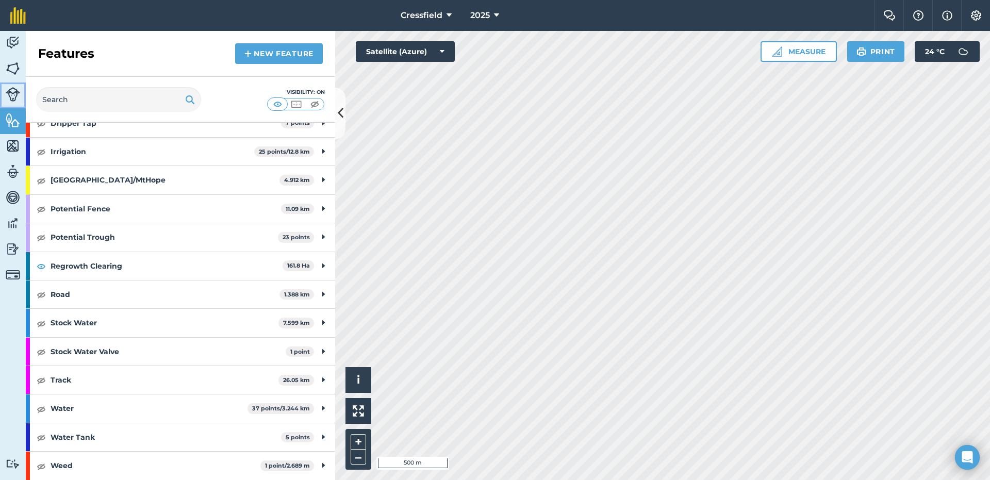
click at [16, 95] on img at bounding box center [13, 94] width 14 height 14
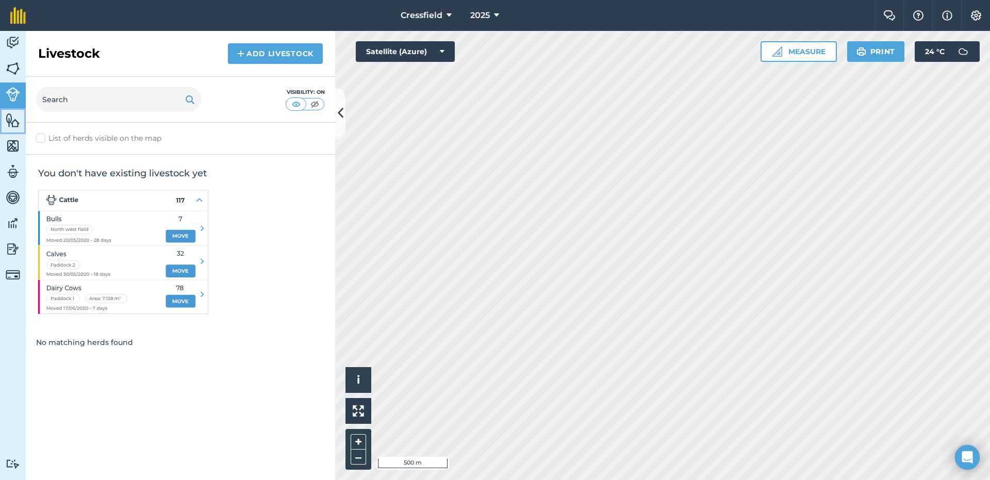
click at [12, 122] on img at bounding box center [13, 119] width 14 height 15
